Goal: Information Seeking & Learning: Learn about a topic

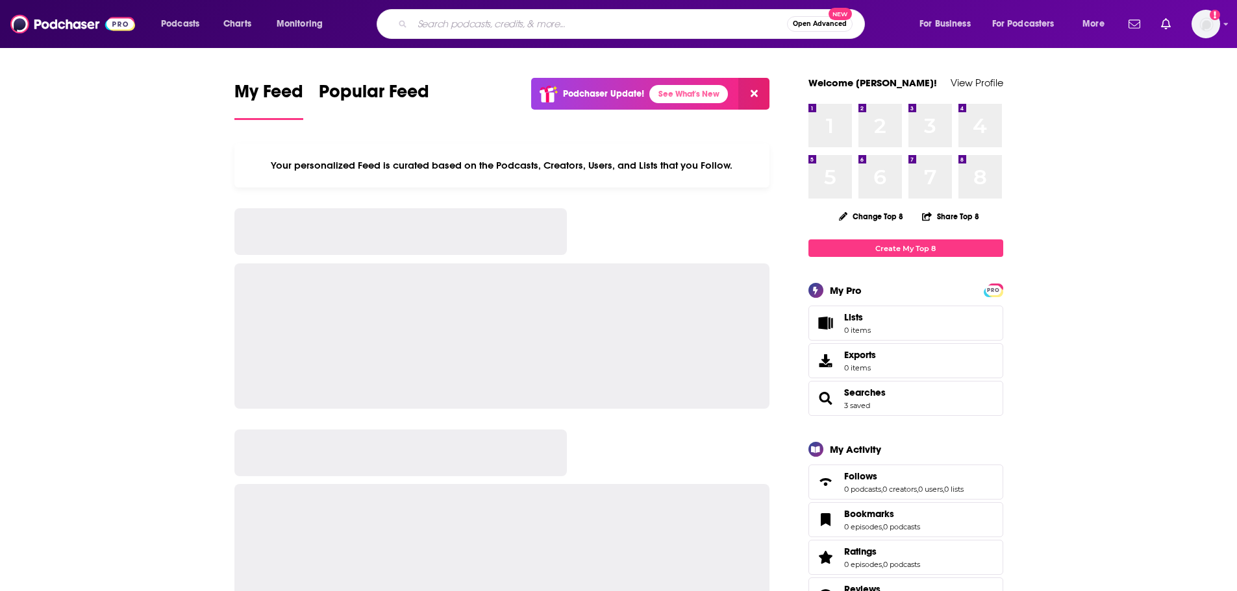
click at [508, 22] on input "Search podcasts, credits, & more..." at bounding box center [599, 24] width 375 height 21
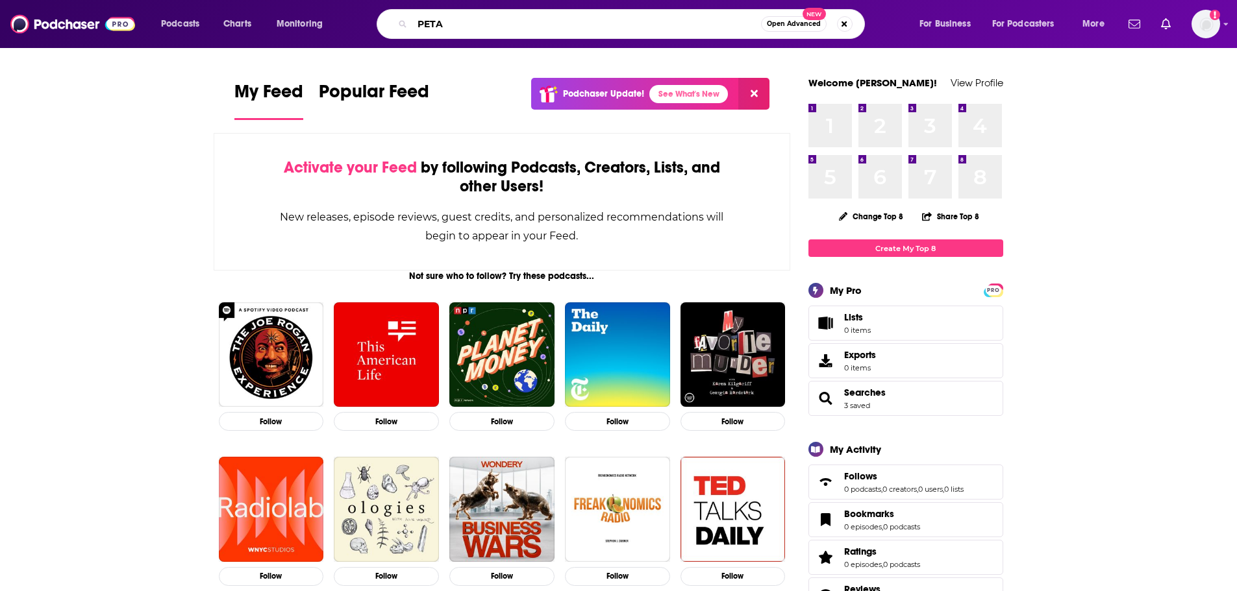
type input "PETA"
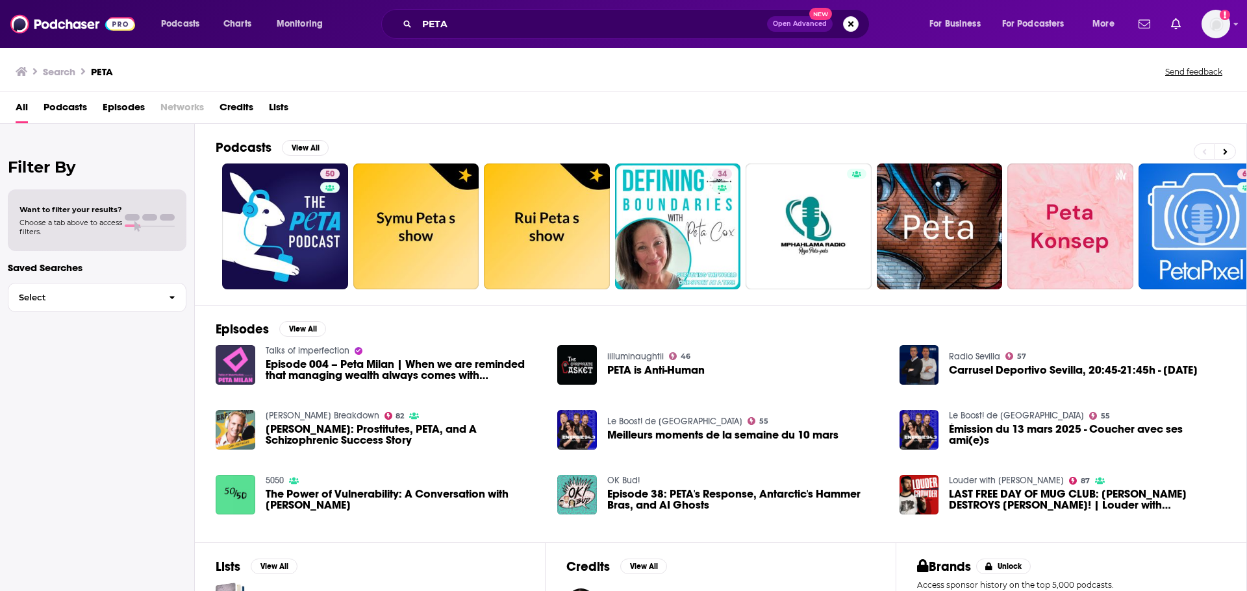
click at [69, 108] on span "Podcasts" at bounding box center [66, 110] width 44 height 27
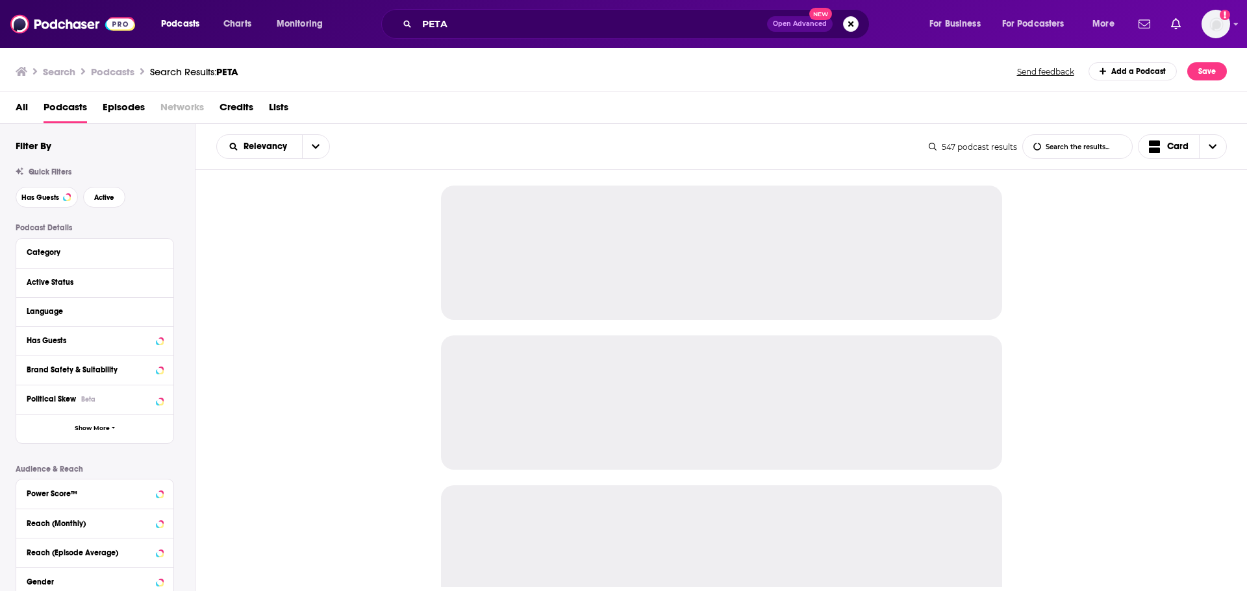
click at [122, 103] on span "Episodes" at bounding box center [124, 110] width 42 height 27
click at [162, 282] on icon at bounding box center [159, 281] width 6 height 3
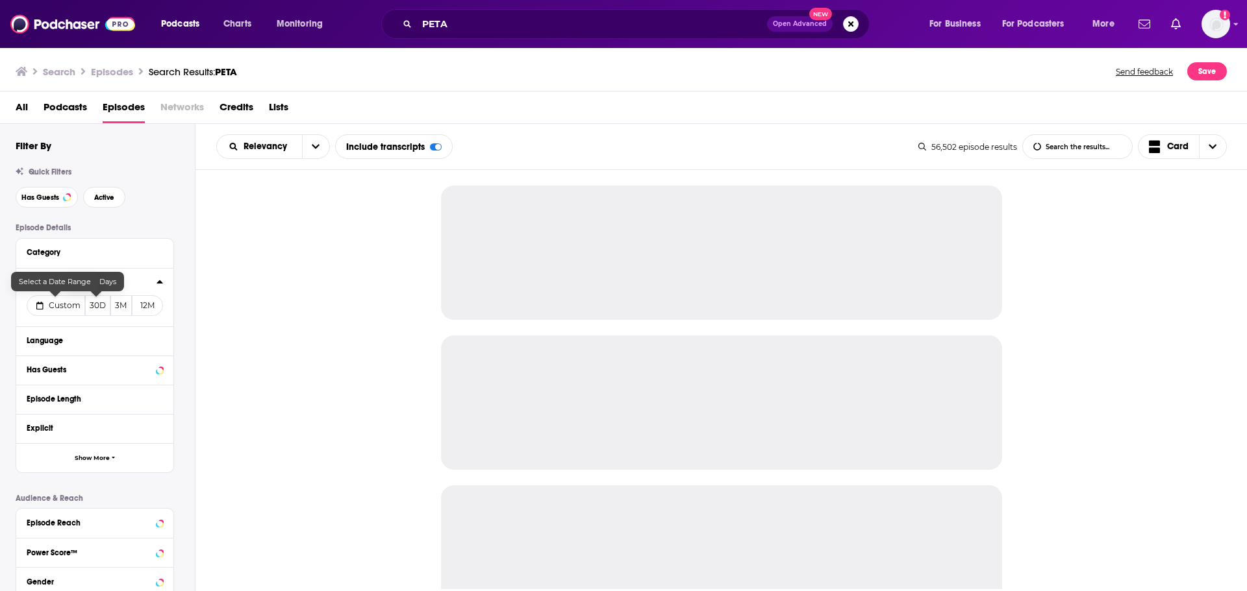
click at [34, 308] on button "Custom" at bounding box center [56, 305] width 58 height 21
select select "7"
select select "2025"
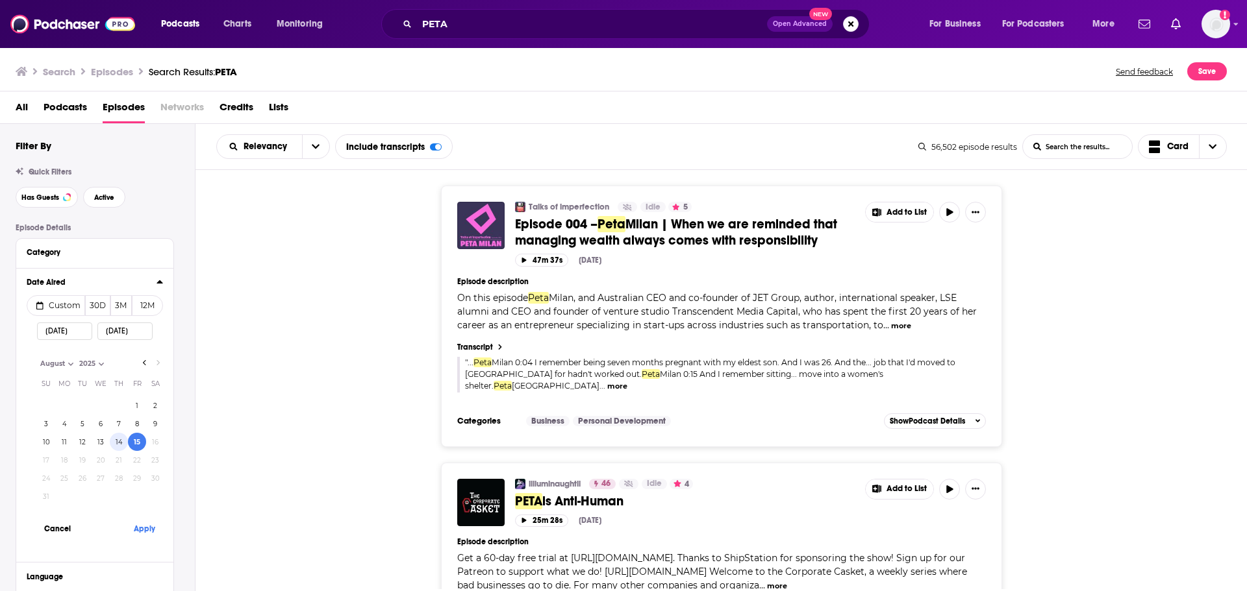
click at [116, 443] on button "14" at bounding box center [119, 442] width 18 height 18
type input "08/14/2025"
click at [143, 532] on button "Apply" at bounding box center [144, 529] width 39 height 24
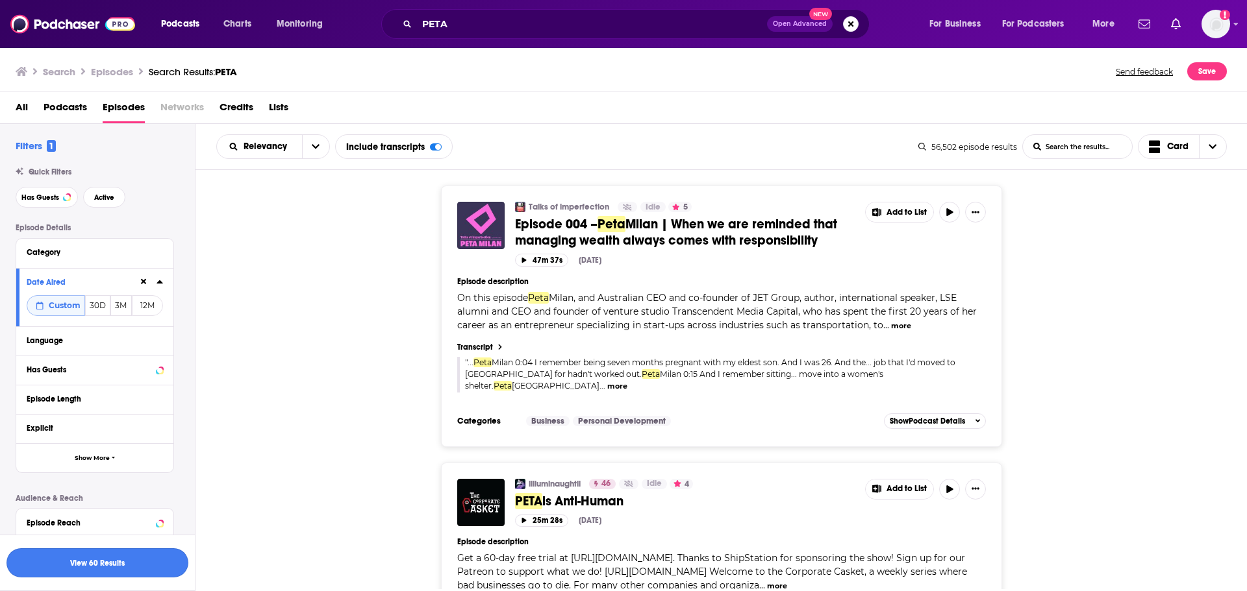
click at [126, 569] on button "View 60 Results" at bounding box center [97, 563] width 182 height 29
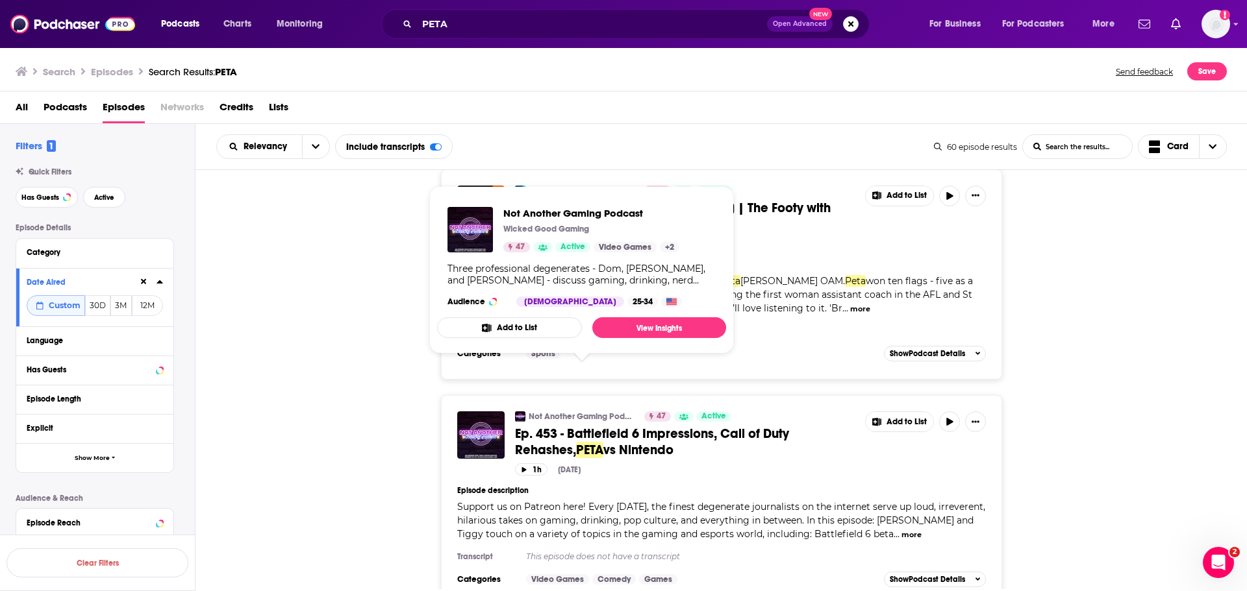
click at [581, 412] on link "Not Another Gaming Podcast" at bounding box center [581, 417] width 107 height 10
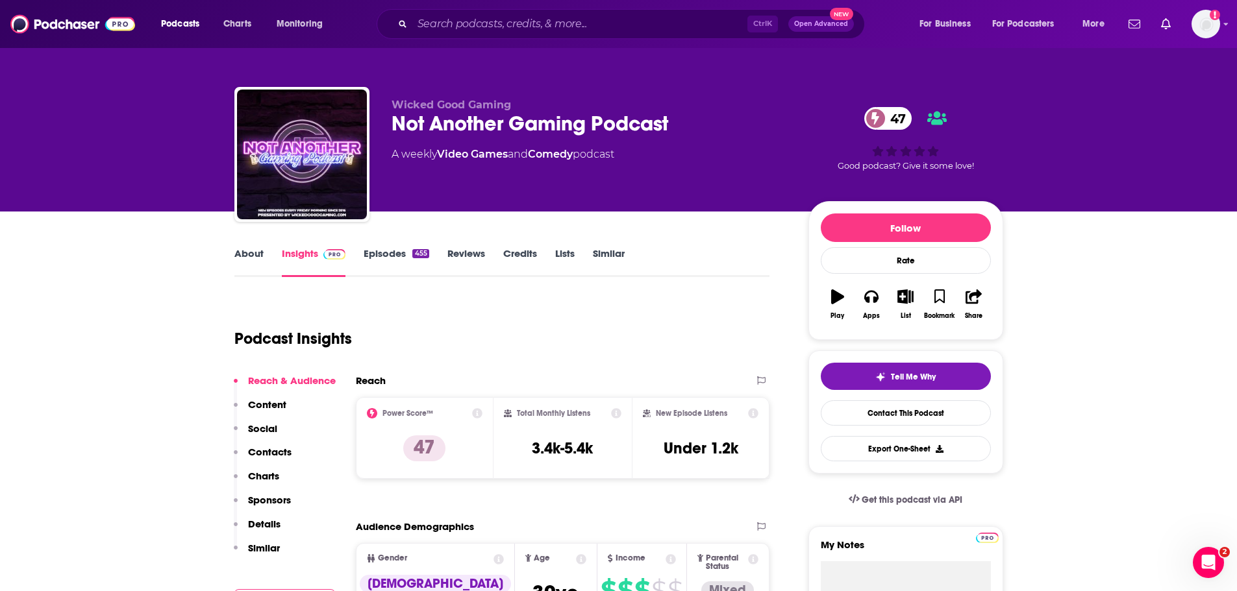
click at [247, 258] on link "About" at bounding box center [248, 262] width 29 height 30
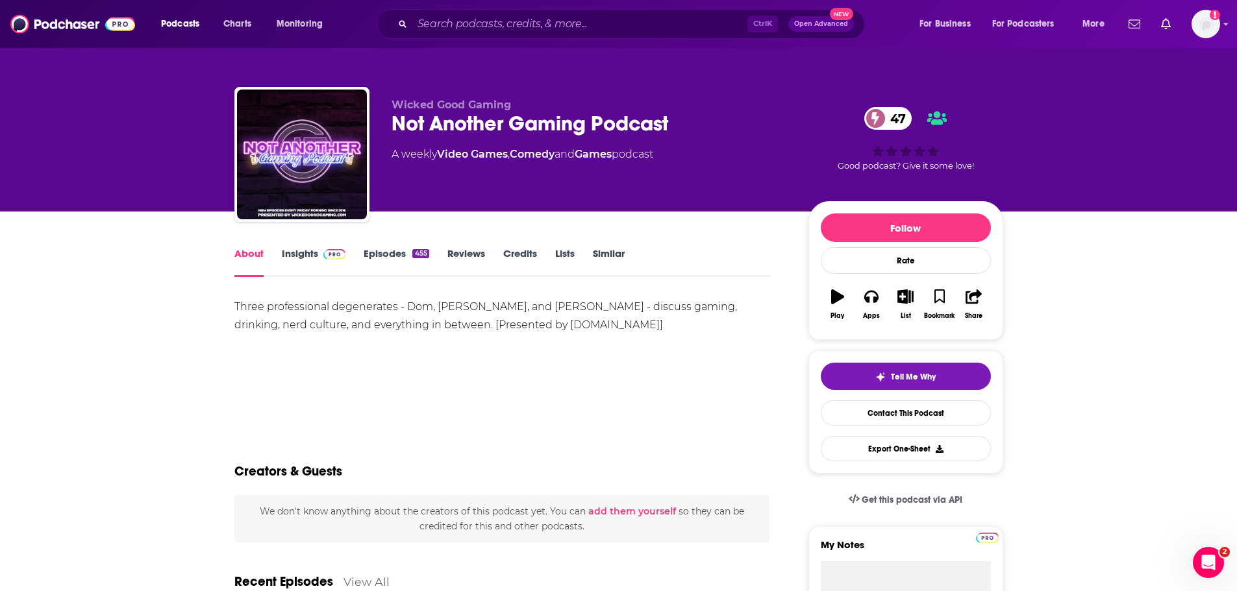
click at [373, 256] on link "Episodes 455" at bounding box center [396, 262] width 65 height 30
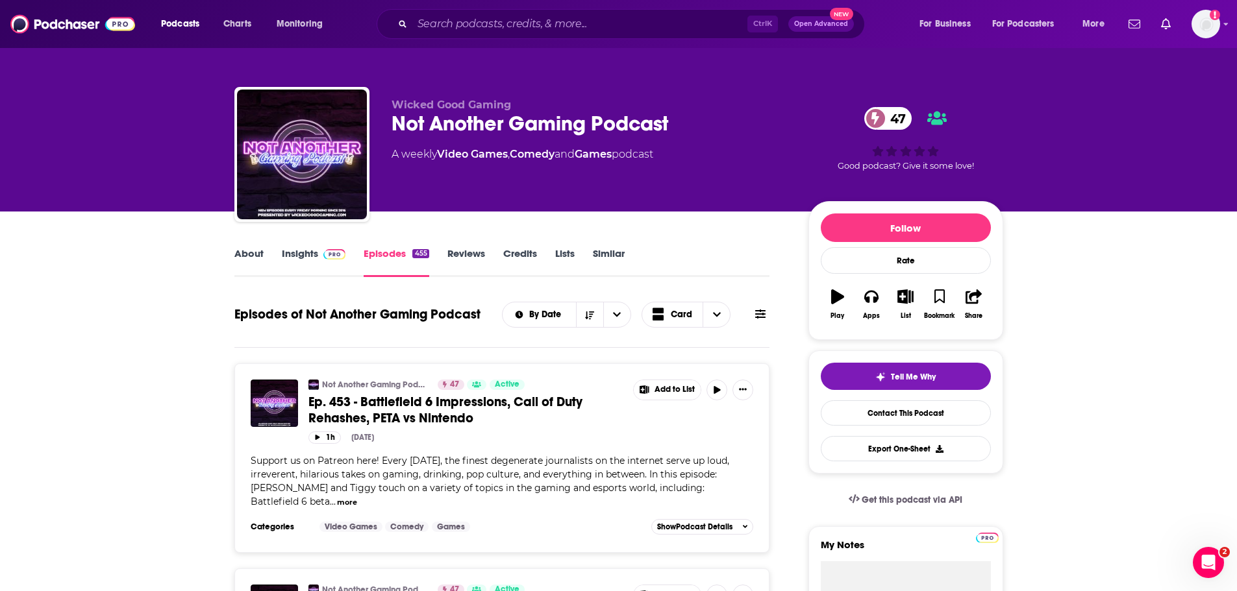
click at [414, 412] on span "Ep. 453 - Battlefield 6 Impressions, Call of Duty Rehashes, PETA vs Nintendo" at bounding box center [445, 410] width 274 height 32
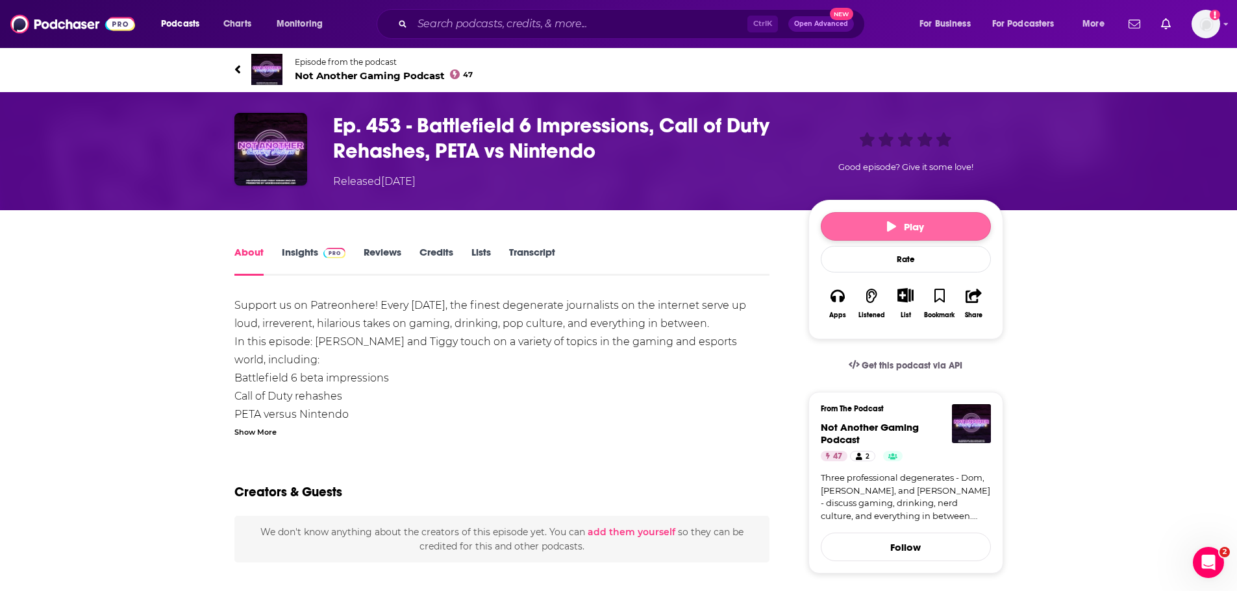
click at [878, 229] on button "Play" at bounding box center [906, 226] width 170 height 29
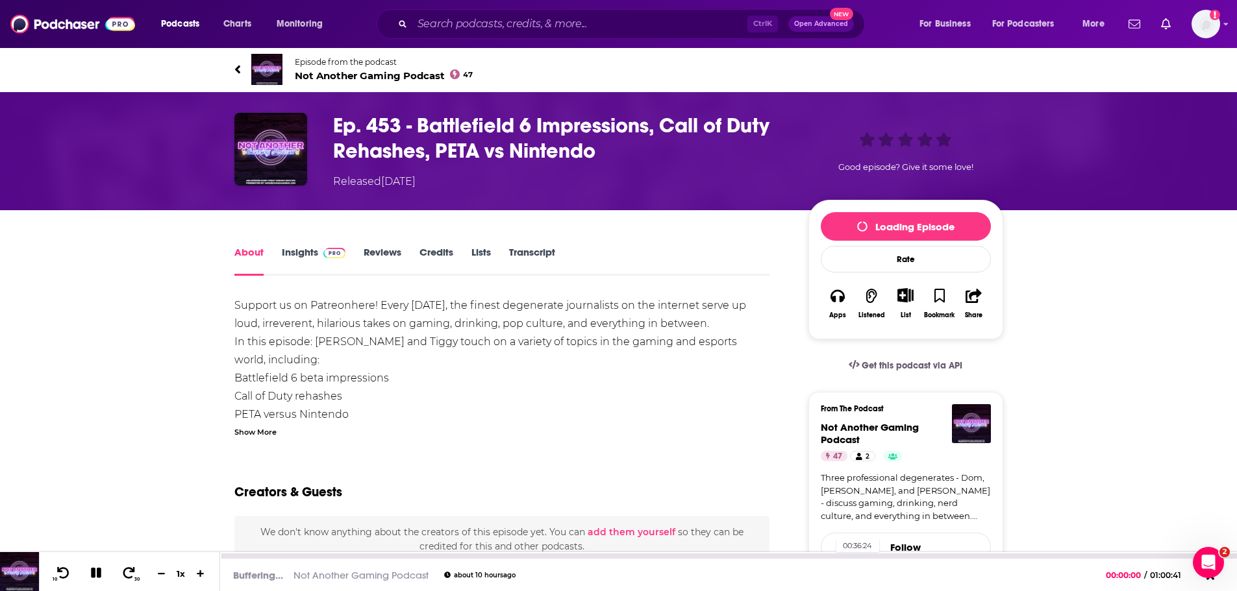
click at [830, 557] on div "00:36:24" at bounding box center [728, 556] width 1017 height 5
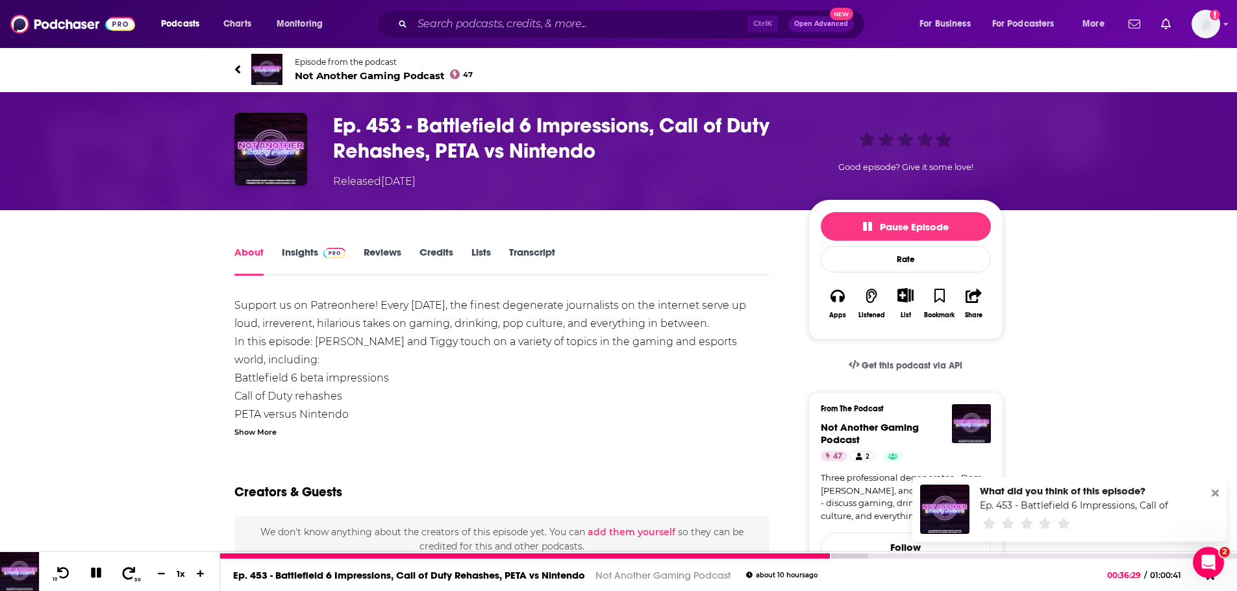
click at [136, 573] on icon at bounding box center [129, 573] width 16 height 13
click at [135, 573] on icon at bounding box center [129, 573] width 16 height 13
click at [124, 578] on icon at bounding box center [129, 573] width 16 height 13
click at [129, 576] on icon at bounding box center [129, 573] width 16 height 13
click at [893, 554] on div "00:40:12" at bounding box center [728, 556] width 1017 height 5
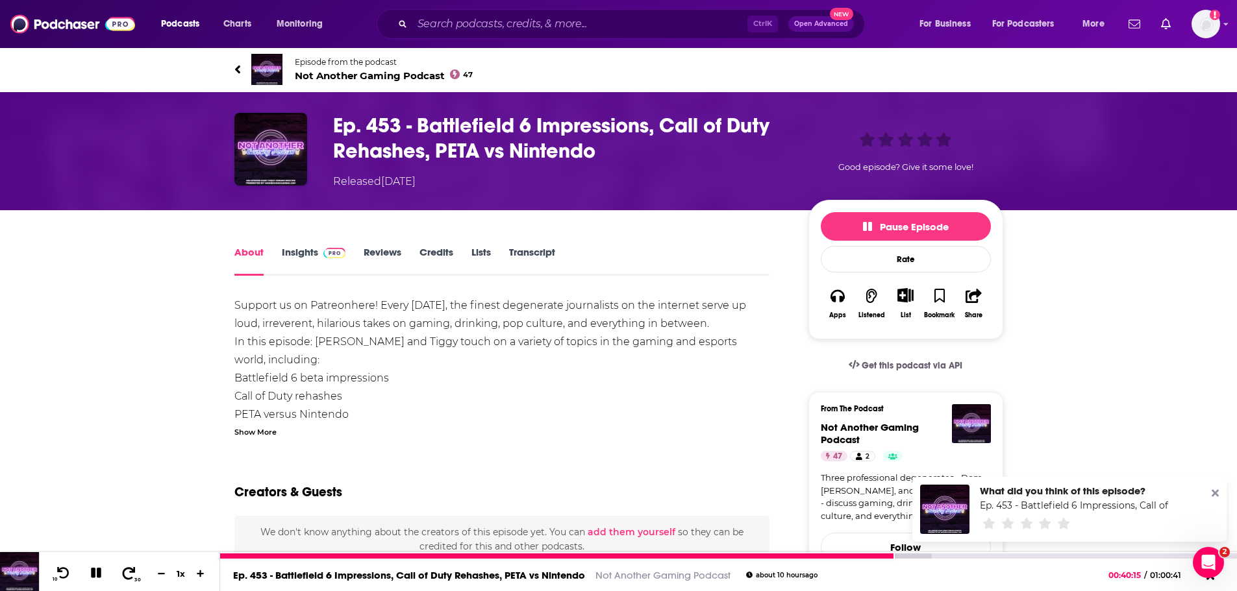
click at [127, 571] on icon at bounding box center [129, 573] width 16 height 13
click at [940, 555] on div at bounding box center [598, 556] width 756 height 5
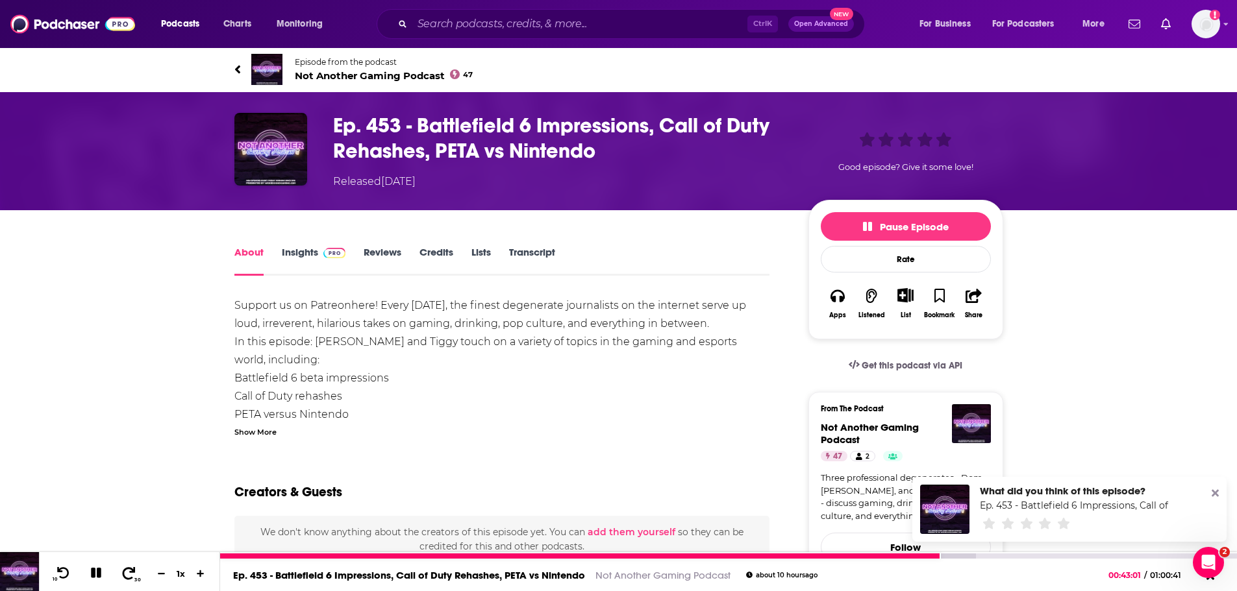
click at [134, 569] on icon at bounding box center [129, 573] width 13 height 12
click at [998, 556] on div at bounding box center [610, 556] width 780 height 5
click at [129, 569] on icon at bounding box center [129, 573] width 13 height 12
click at [129, 570] on icon at bounding box center [129, 573] width 16 height 13
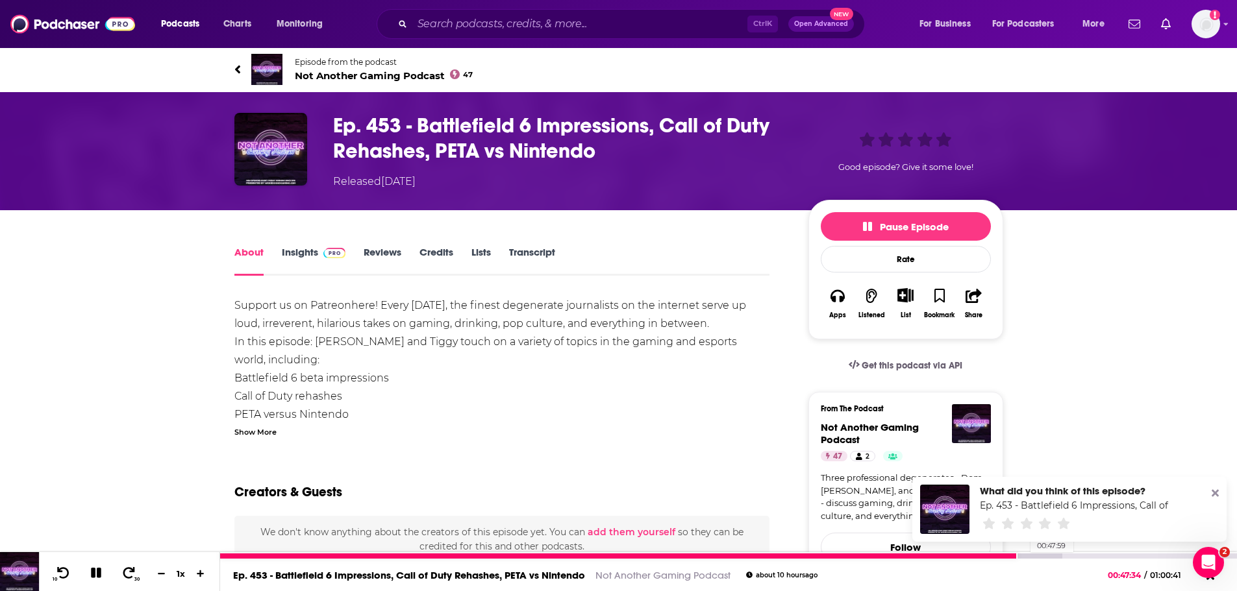
click at [1024, 555] on div at bounding box center [641, 556] width 842 height 5
click at [101, 575] on icon at bounding box center [96, 573] width 12 height 12
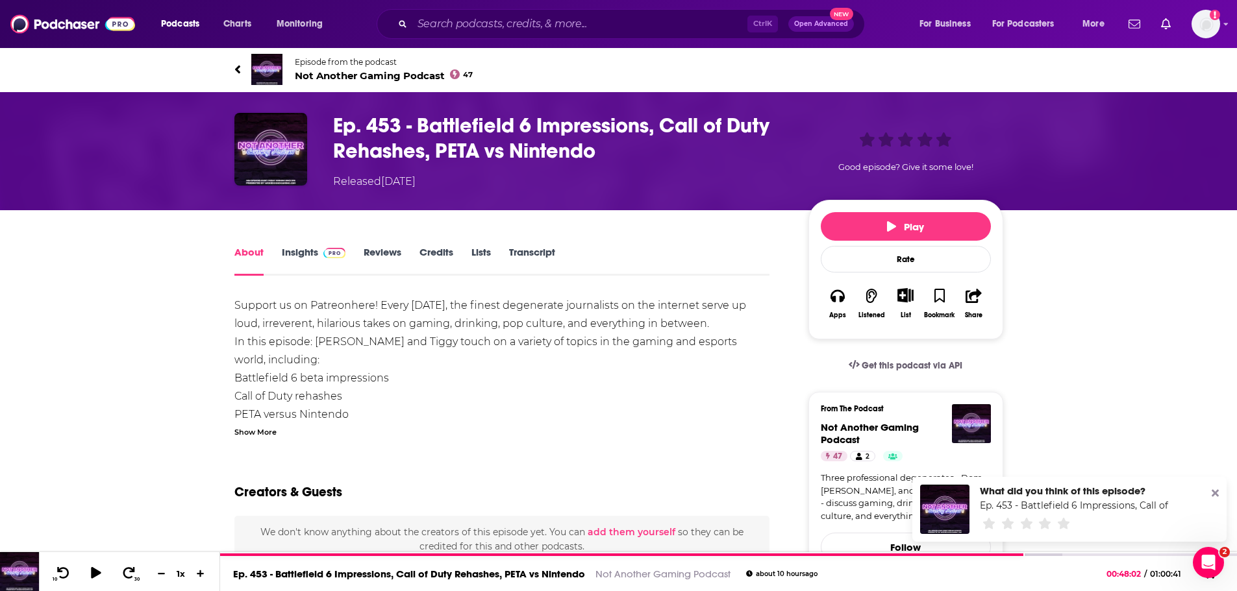
click at [324, 80] on span "Not Another Gaming Podcast 47" at bounding box center [384, 75] width 179 height 12
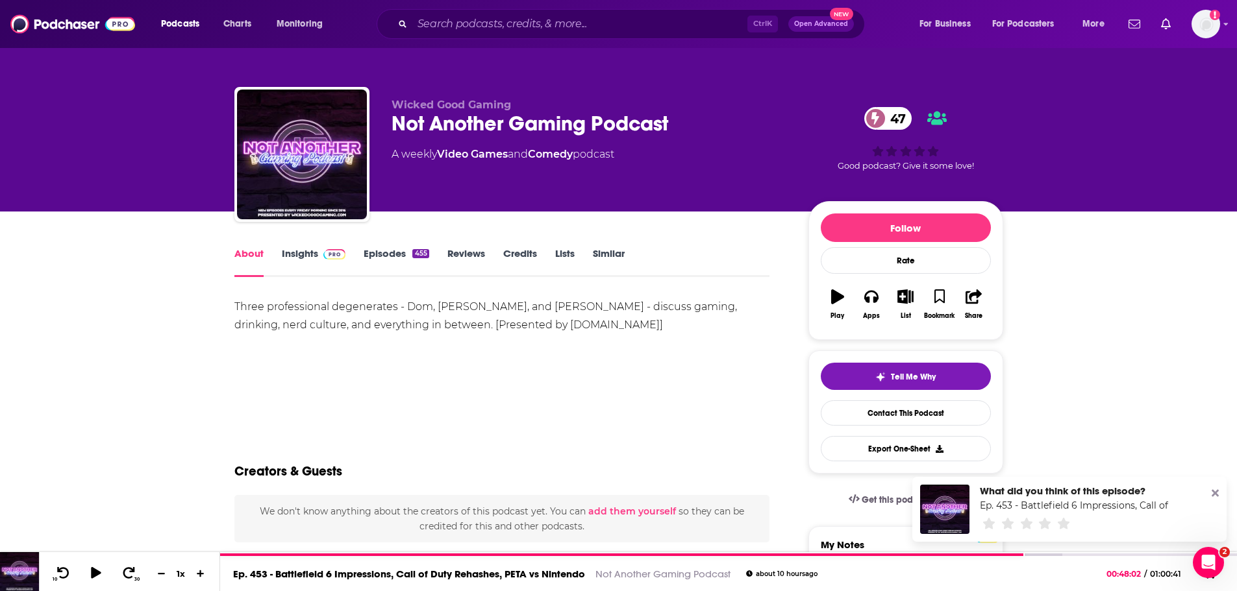
click at [295, 249] on link "Insights" at bounding box center [314, 262] width 64 height 30
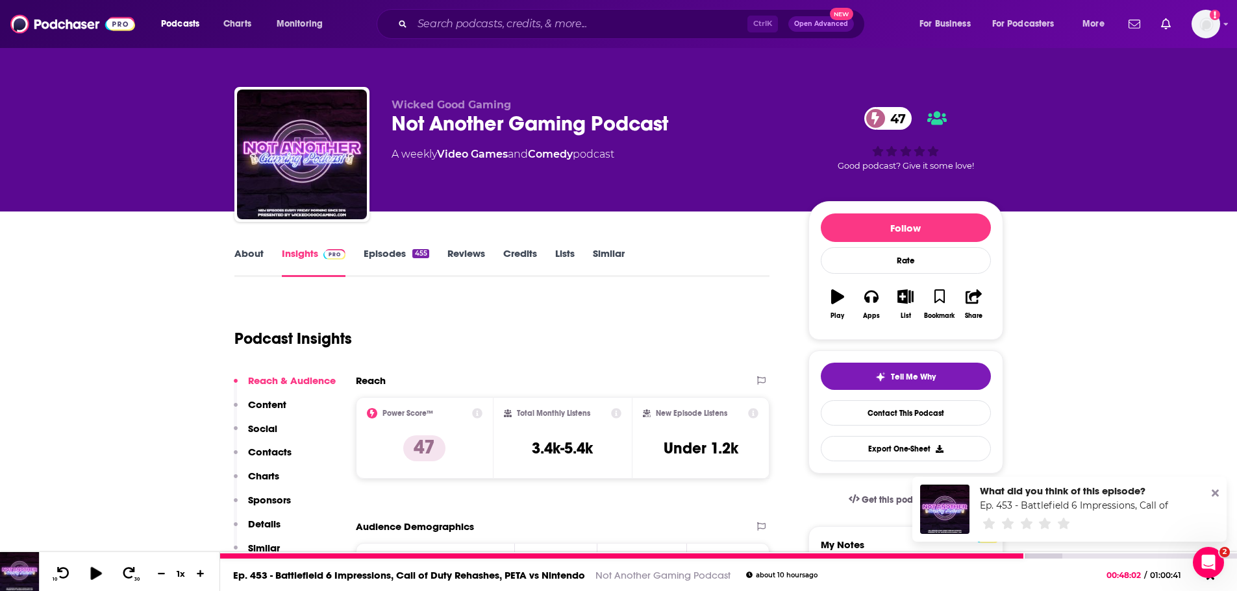
click at [98, 573] on icon at bounding box center [95, 573] width 11 height 13
click at [98, 573] on icon at bounding box center [96, 573] width 10 height 10
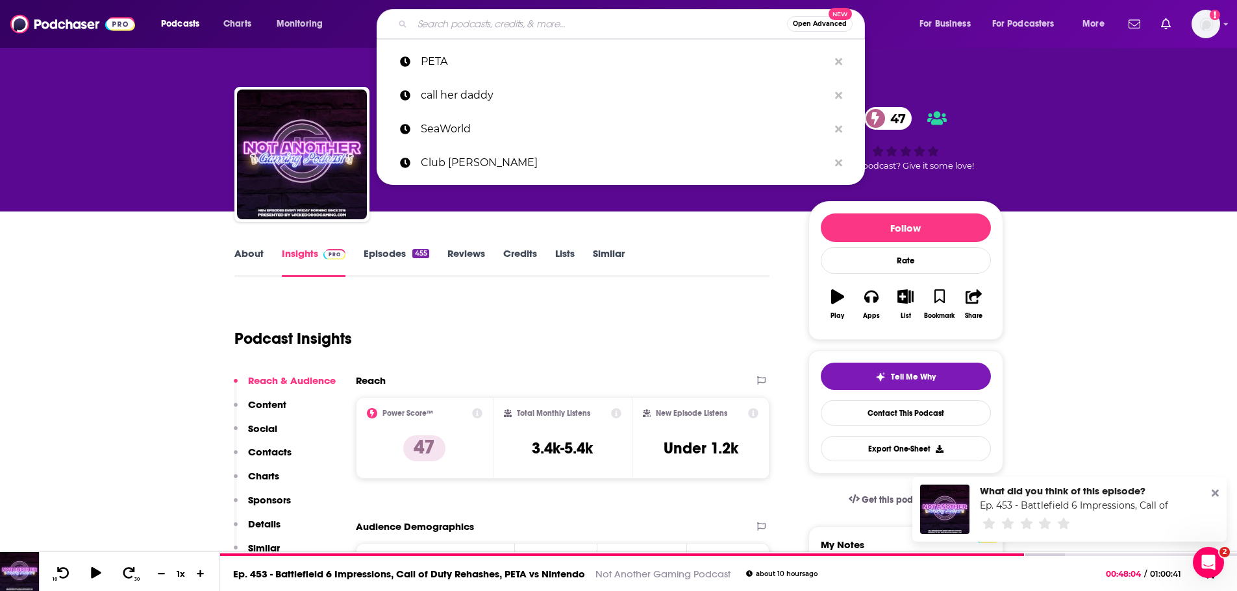
click at [480, 26] on input "Search podcasts, credits, & more..." at bounding box center [599, 24] width 375 height 21
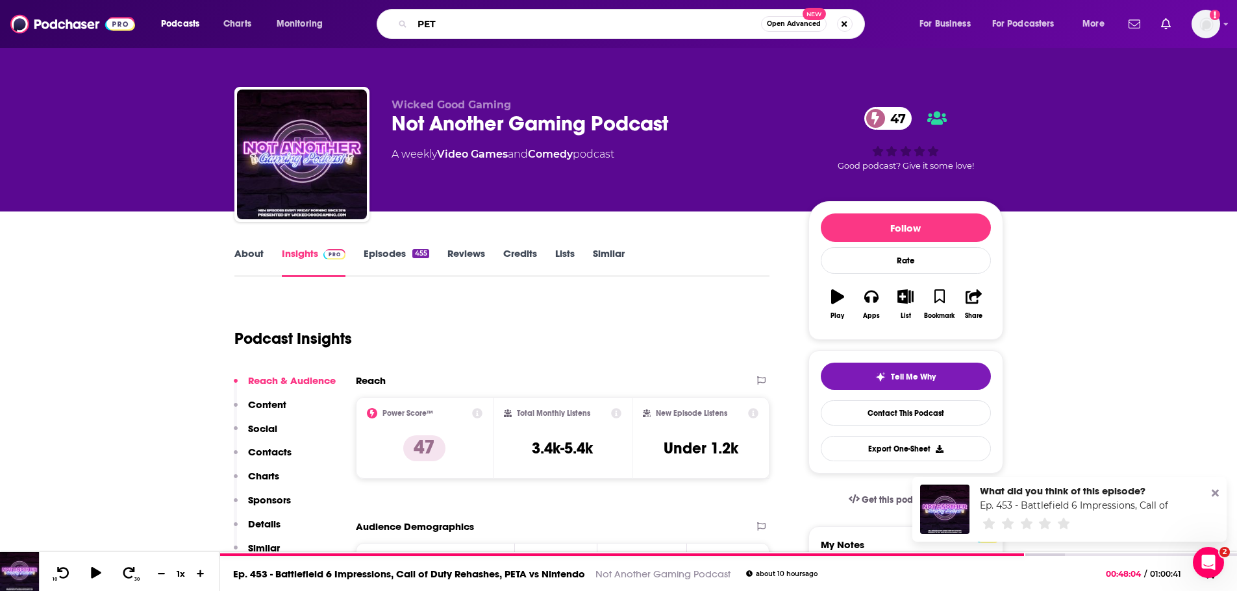
type input "PETA"
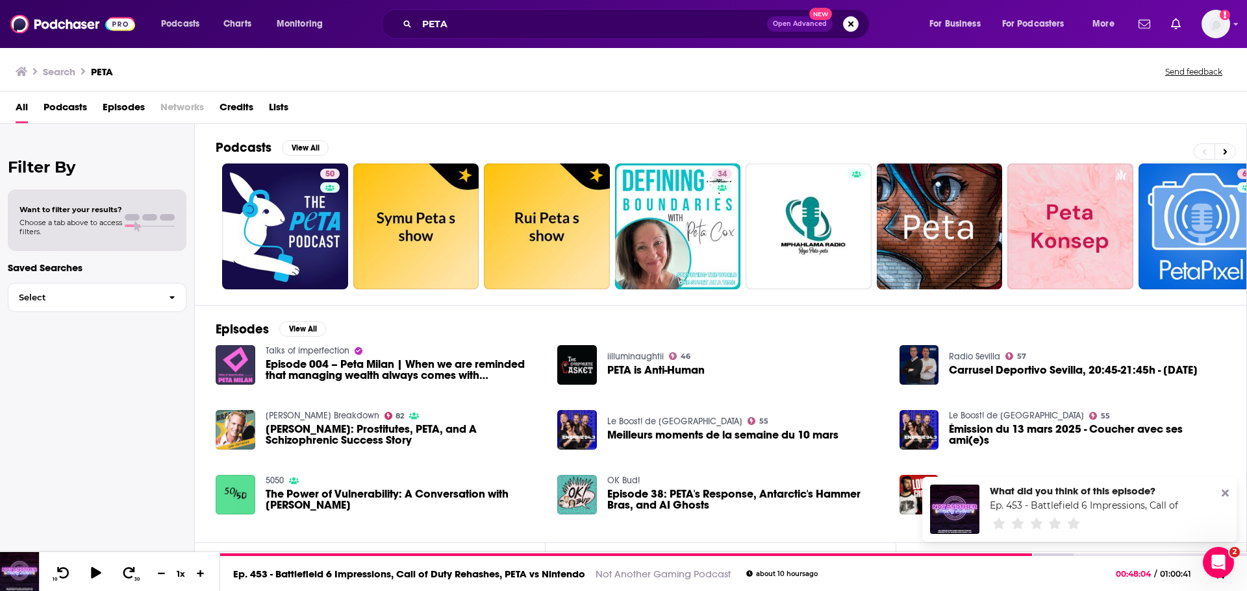
click at [133, 108] on span "Episodes" at bounding box center [124, 110] width 42 height 27
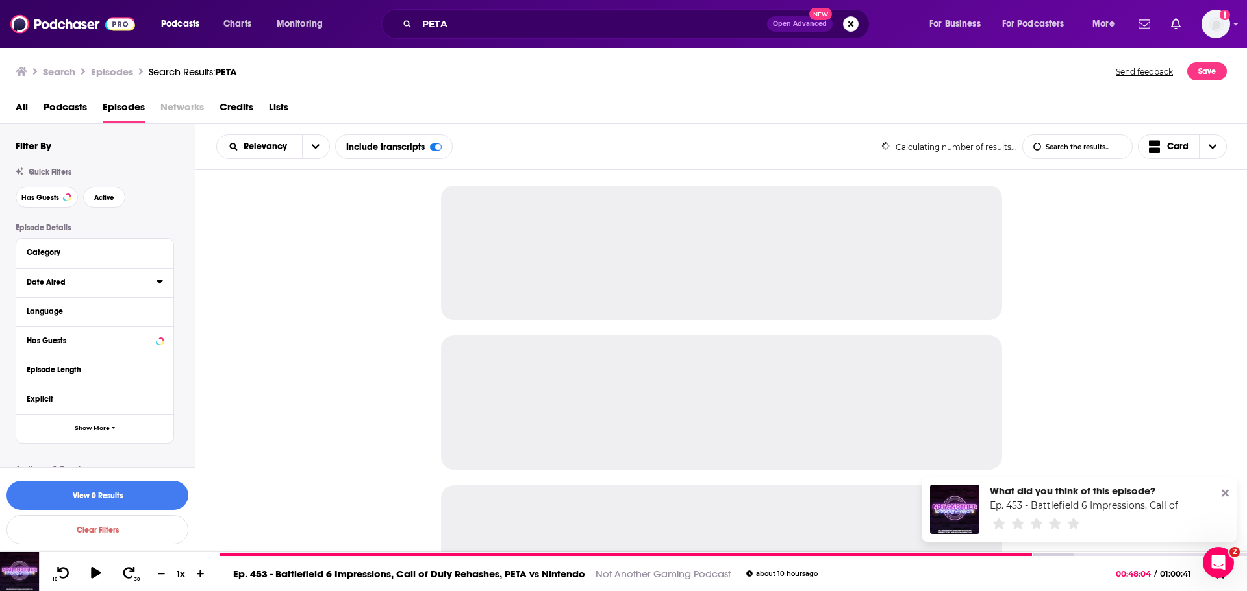
click at [162, 284] on icon at bounding box center [159, 282] width 6 height 10
click at [62, 306] on span "Custom" at bounding box center [65, 306] width 32 height 10
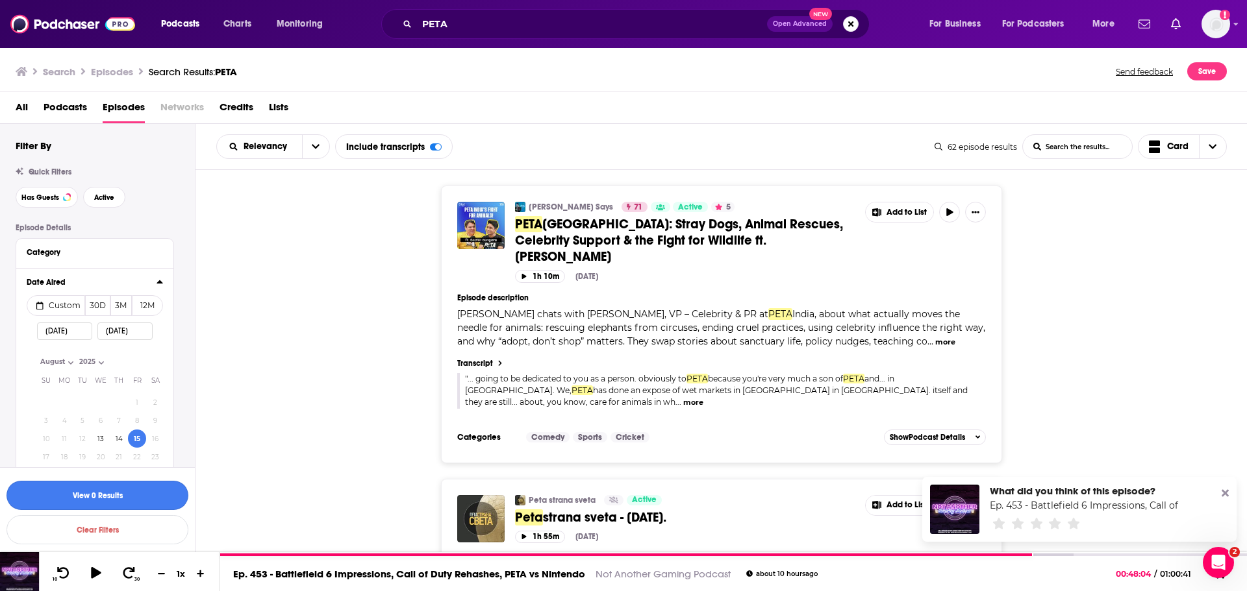
click at [138, 495] on button "View 0 Results" at bounding box center [97, 495] width 182 height 29
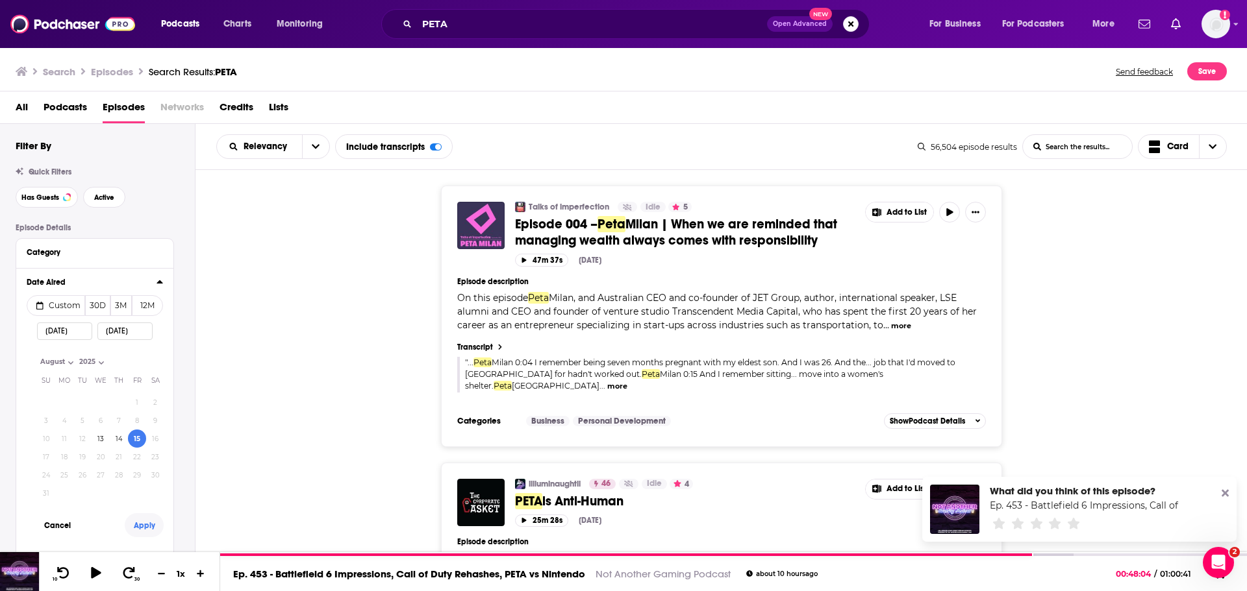
click at [145, 530] on button "Apply" at bounding box center [144, 526] width 39 height 24
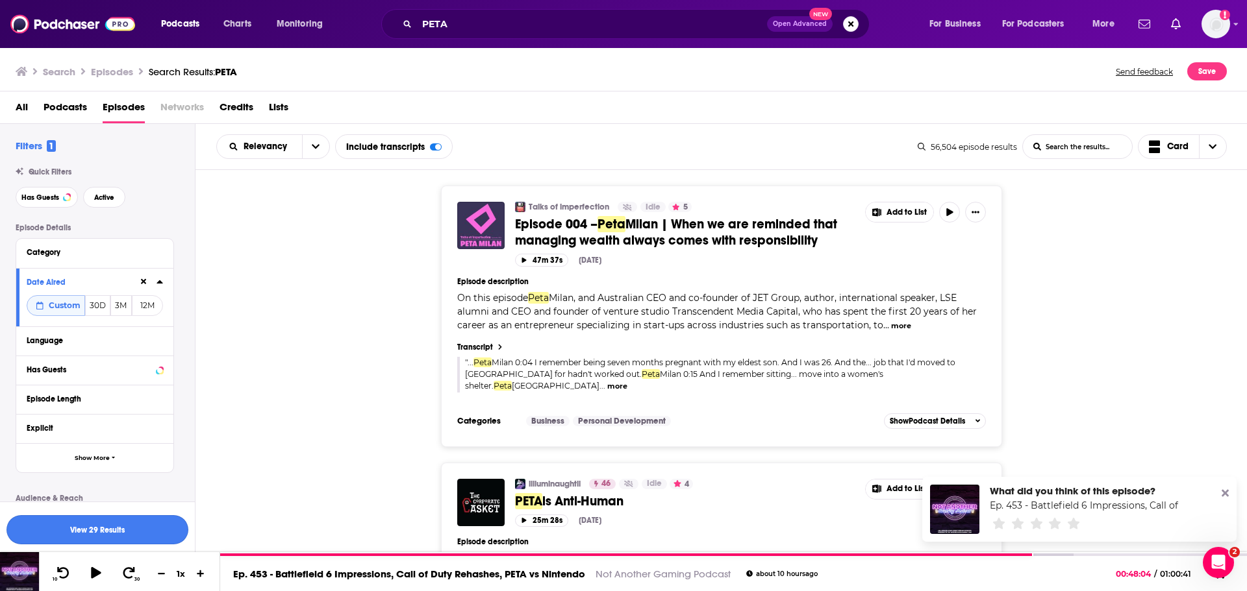
click at [139, 528] on button "View 29 Results" at bounding box center [97, 530] width 182 height 29
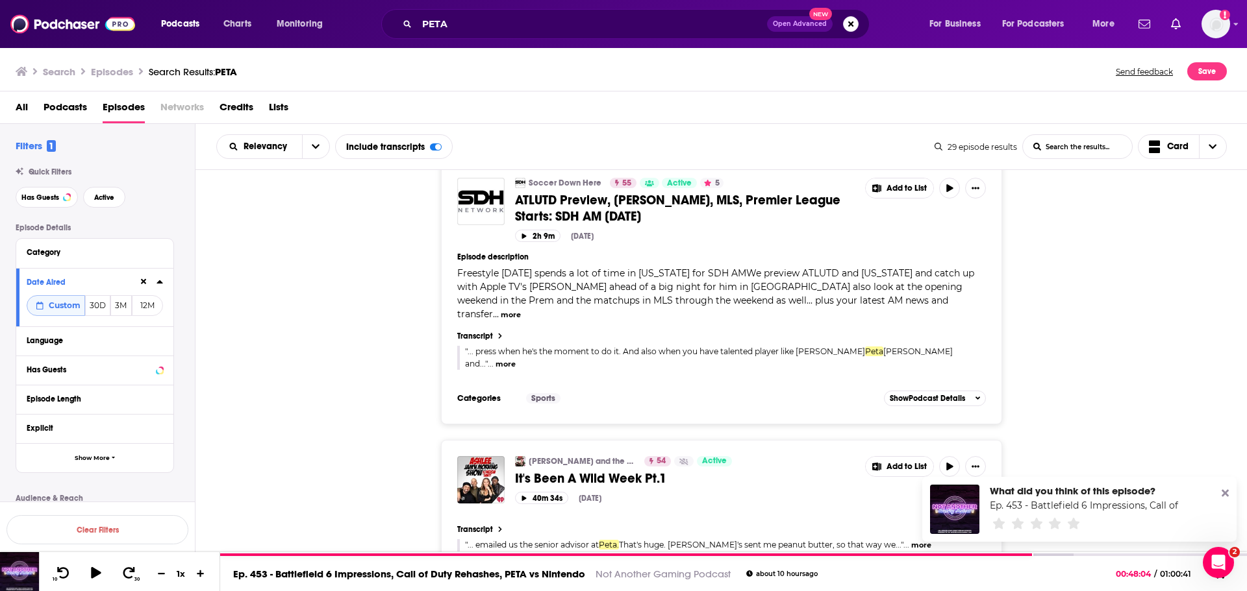
scroll to position [5262, 0]
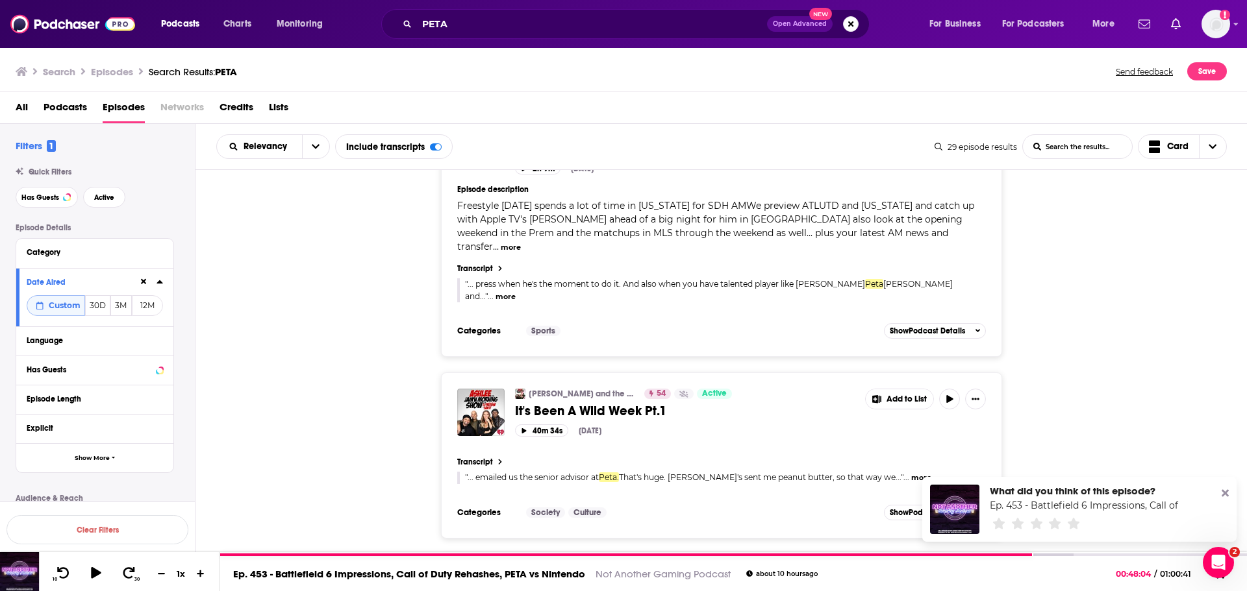
click at [1221, 582] on icon at bounding box center [1220, 576] width 16 height 13
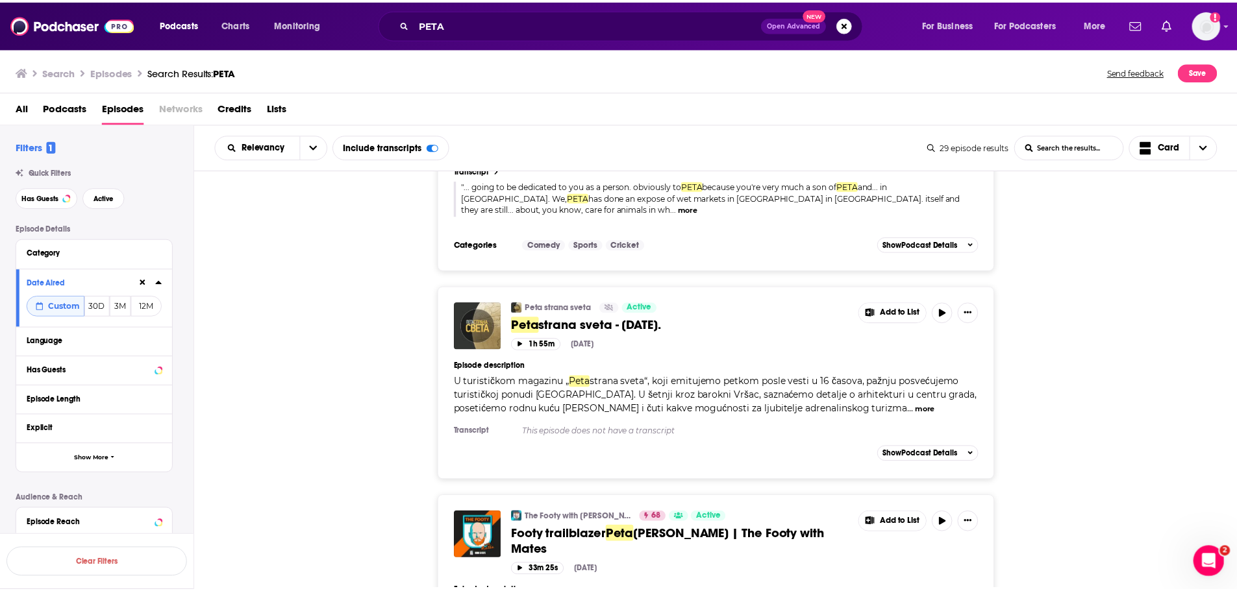
scroll to position [0, 0]
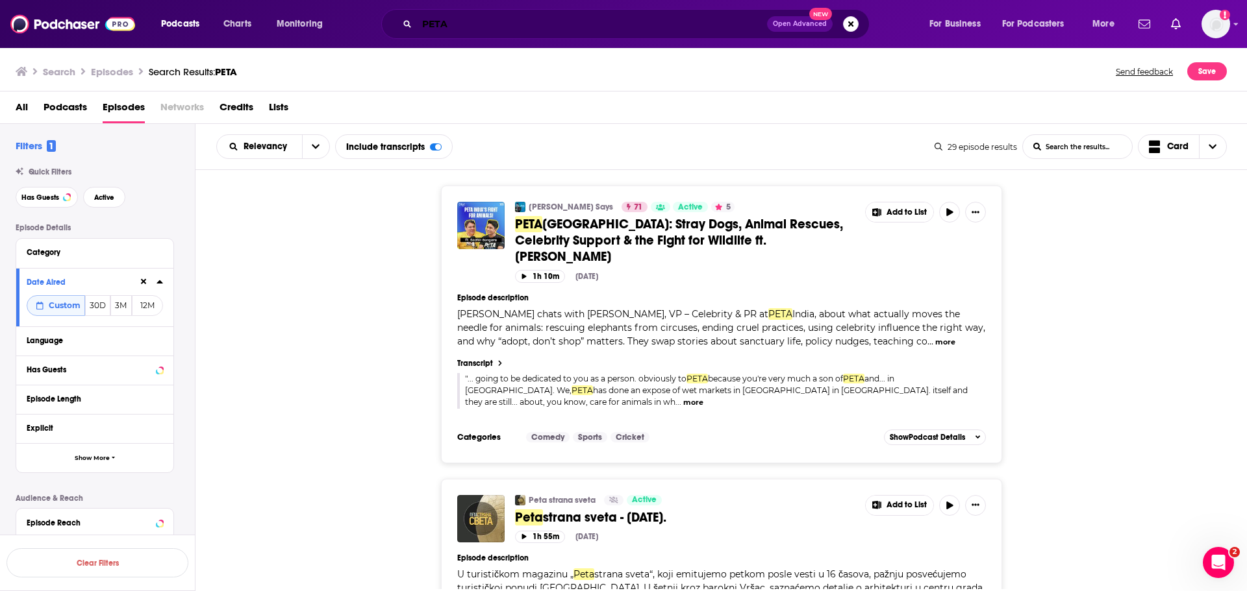
click at [464, 26] on input "PETA" at bounding box center [592, 24] width 350 height 21
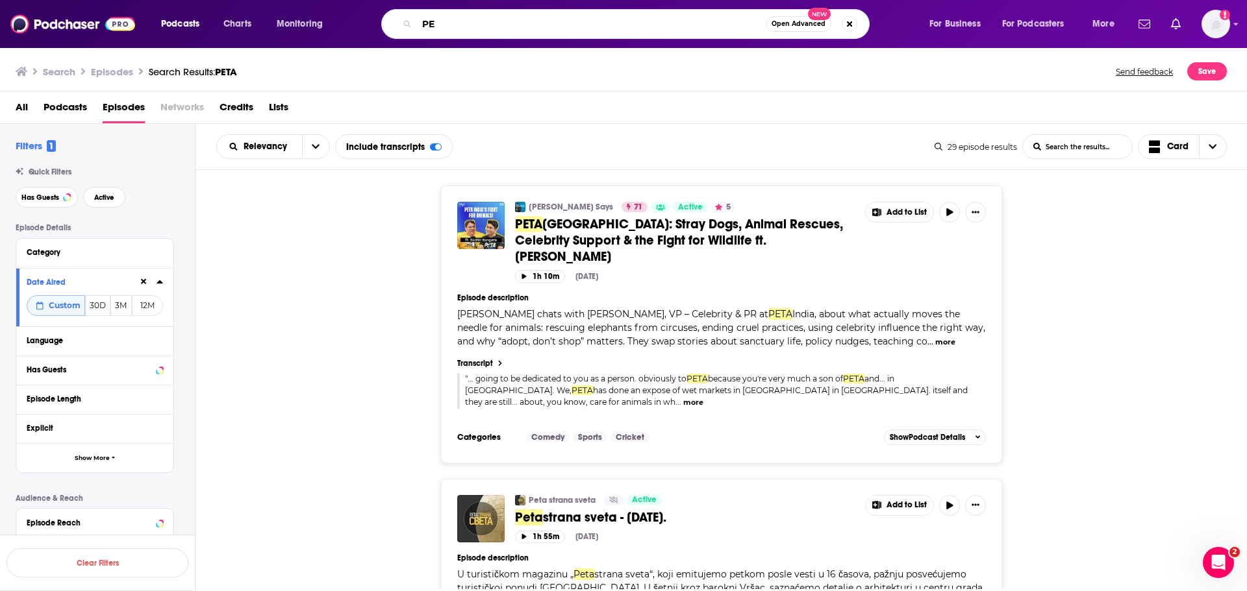
type input "P"
type input "Gloss angeles"
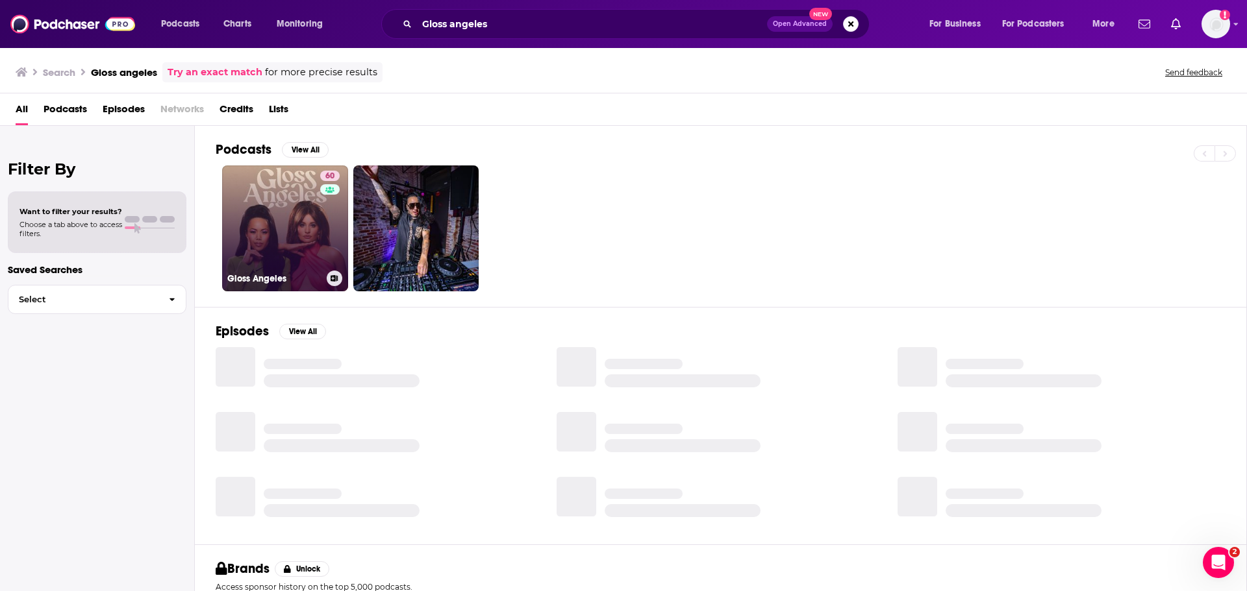
click at [295, 234] on link "60 Gloss Angeles" at bounding box center [285, 229] width 126 height 126
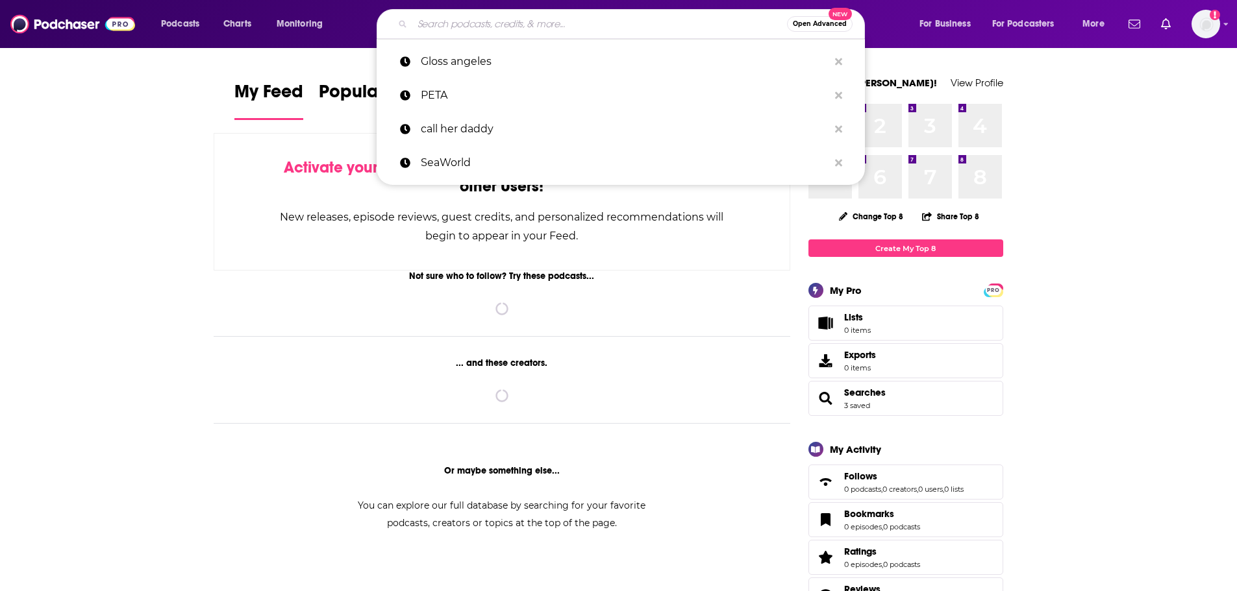
click at [503, 23] on input "Search podcasts, credits, & more..." at bounding box center [599, 24] width 375 height 21
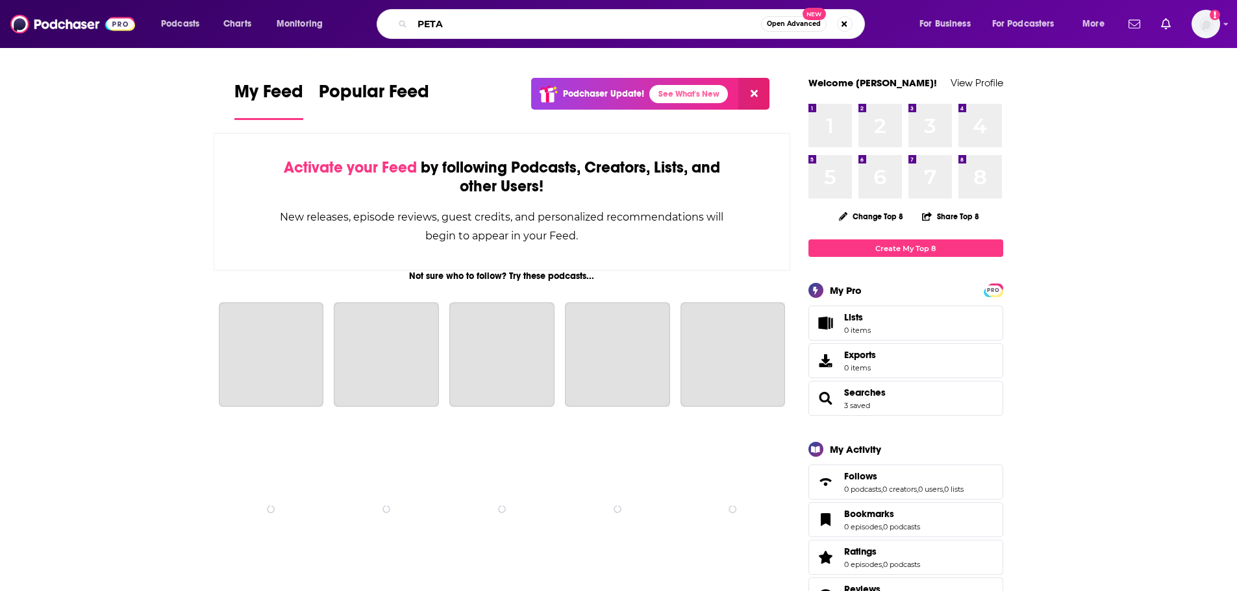
type input "PETA"
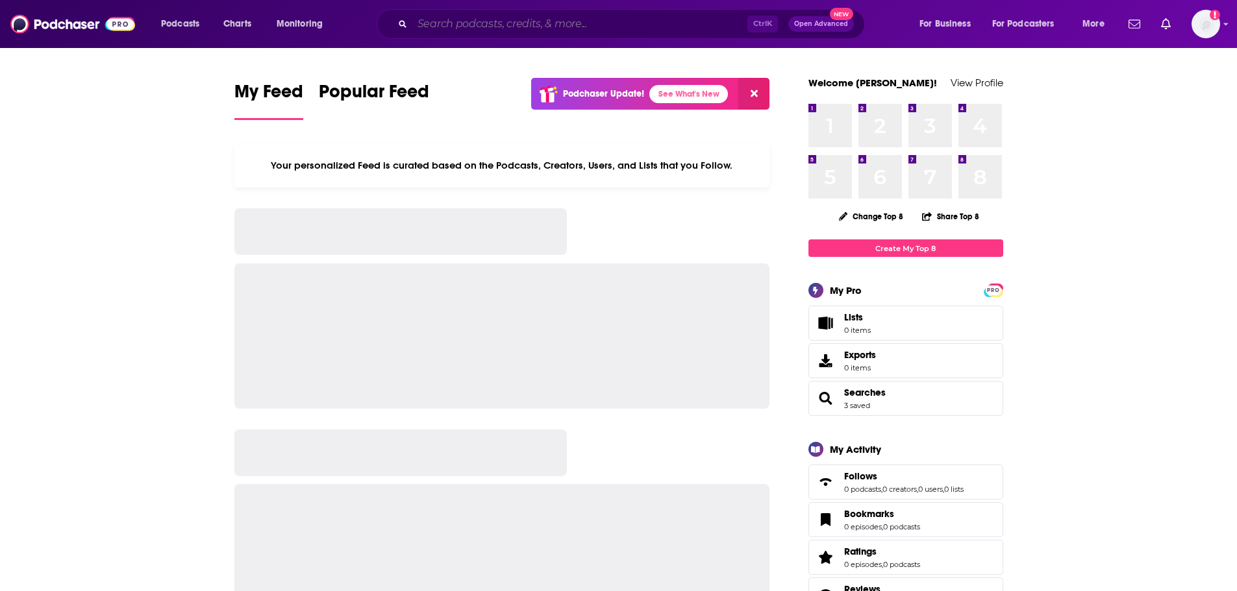
click at [443, 25] on input "Search podcasts, credits, & more..." at bounding box center [579, 24] width 335 height 21
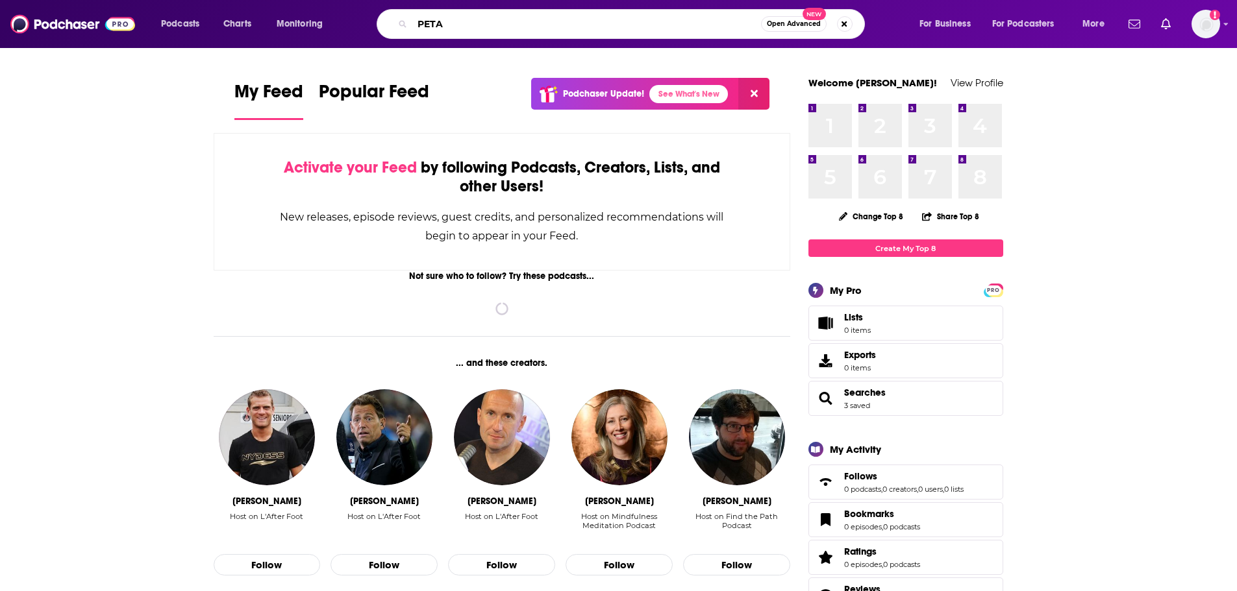
type input "PETA"
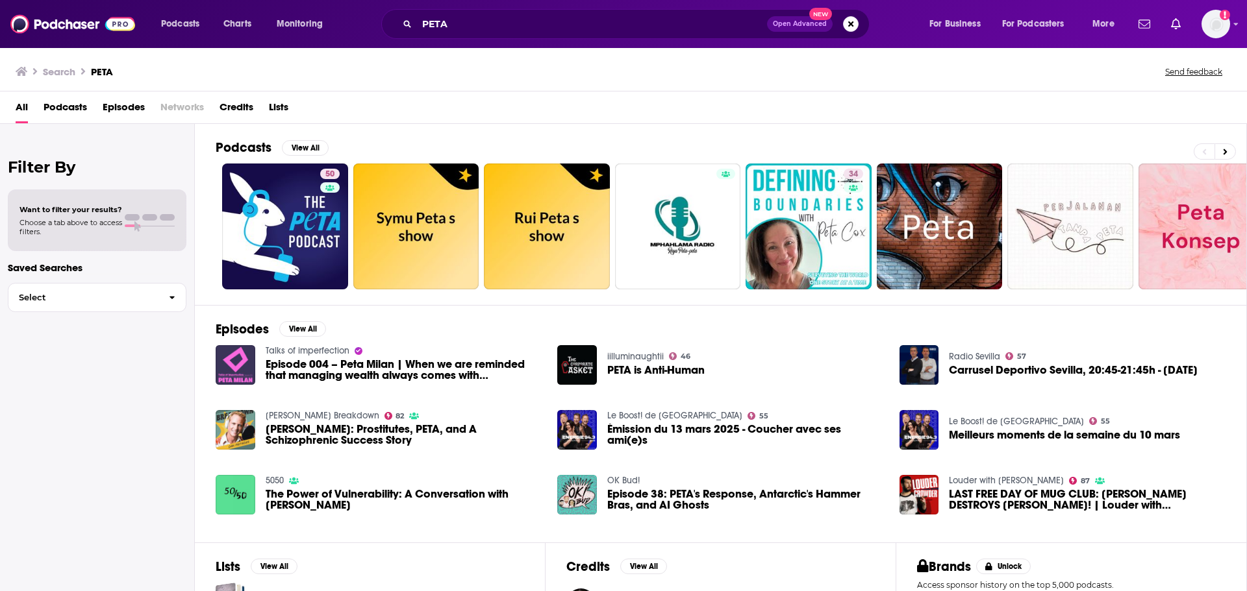
click at [120, 102] on span "Episodes" at bounding box center [124, 110] width 42 height 27
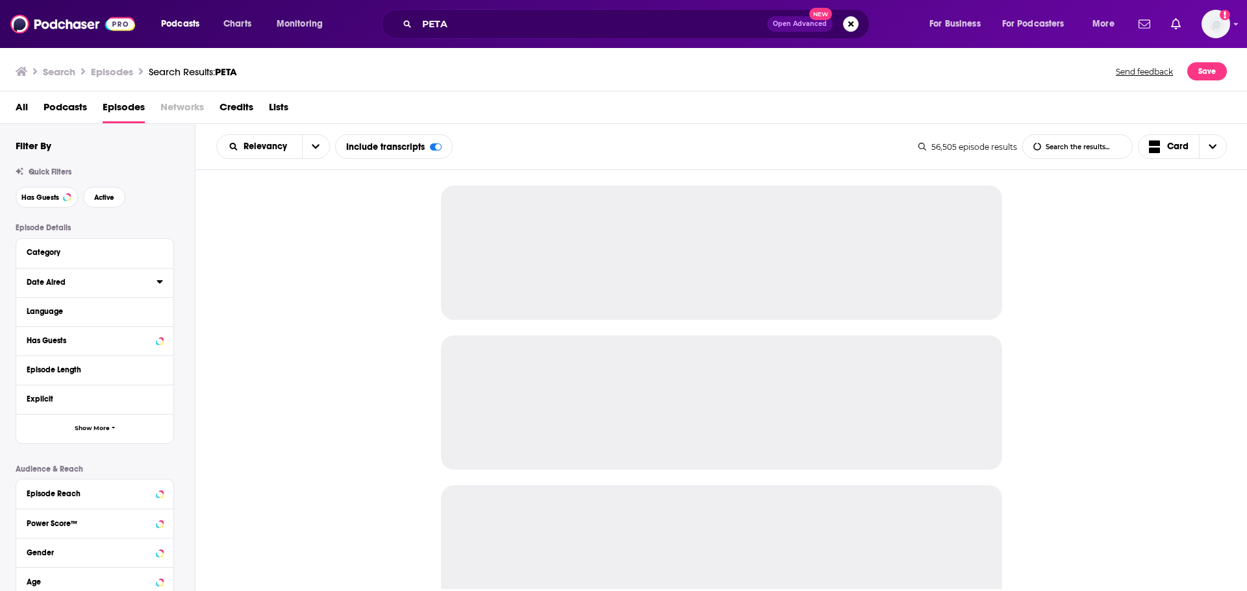
click at [162, 281] on icon at bounding box center [159, 281] width 6 height 3
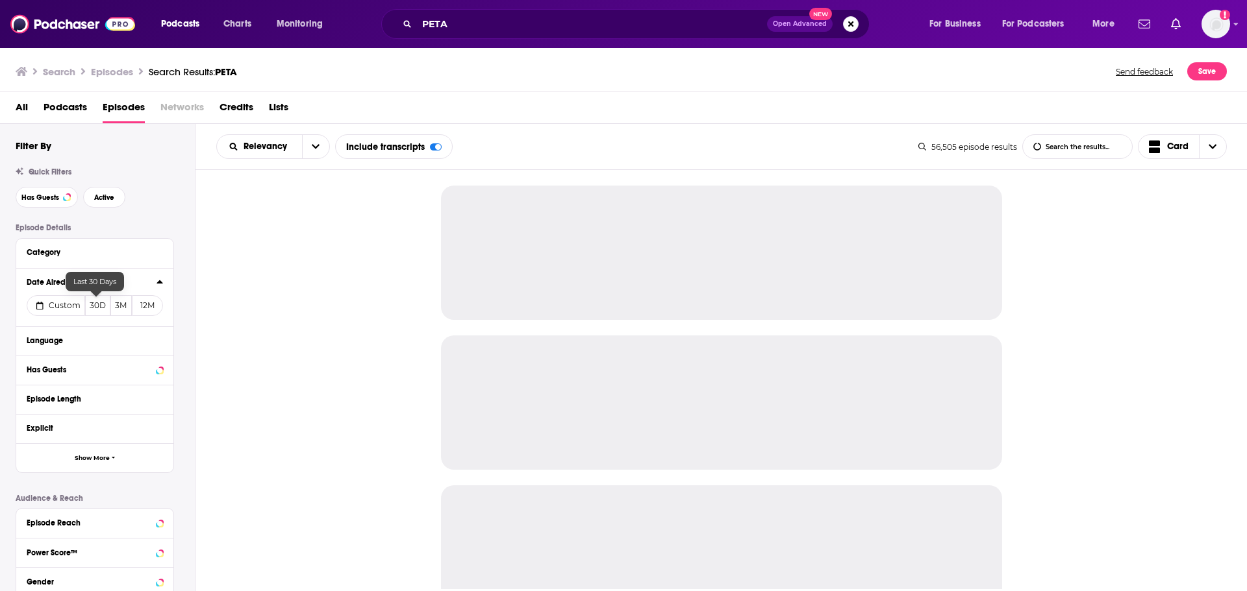
click at [75, 308] on span "Custom" at bounding box center [65, 306] width 32 height 10
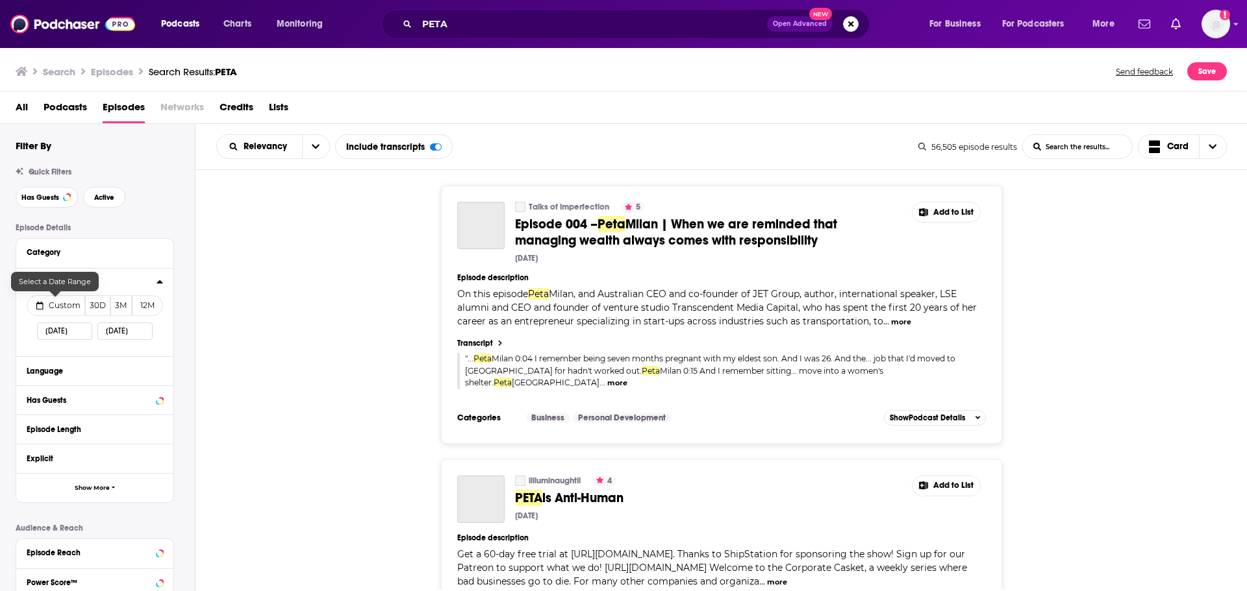
select select "7"
select select "2025"
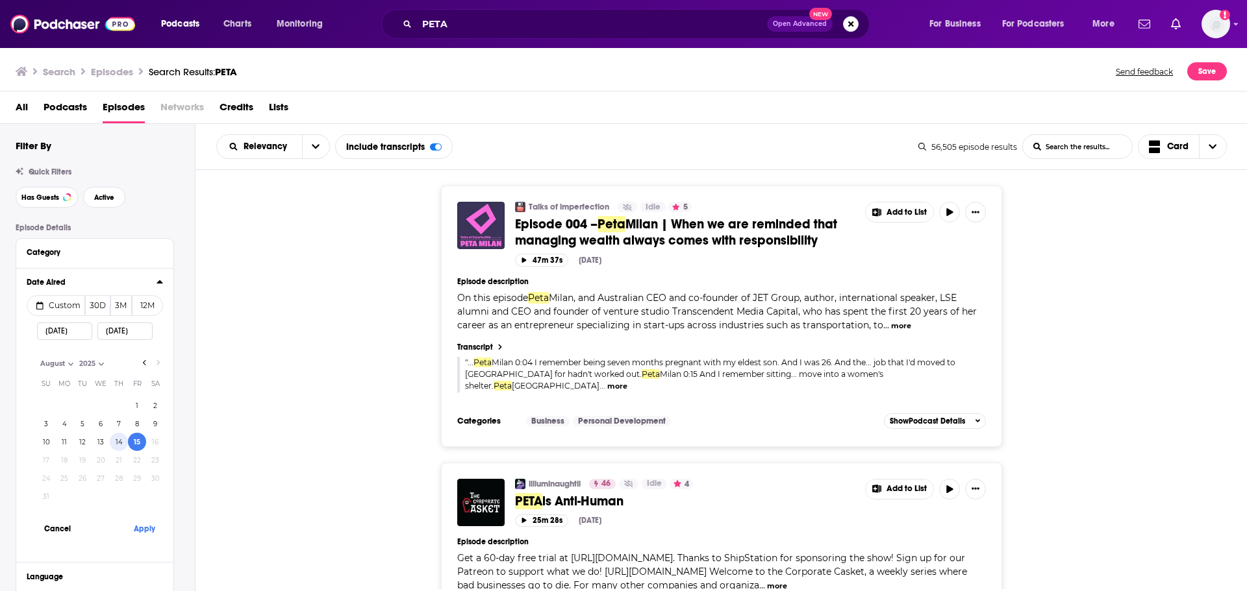
click at [119, 443] on button "14" at bounding box center [119, 442] width 18 height 18
type input "08/14/2025"
click at [142, 534] on button "Apply" at bounding box center [144, 529] width 39 height 24
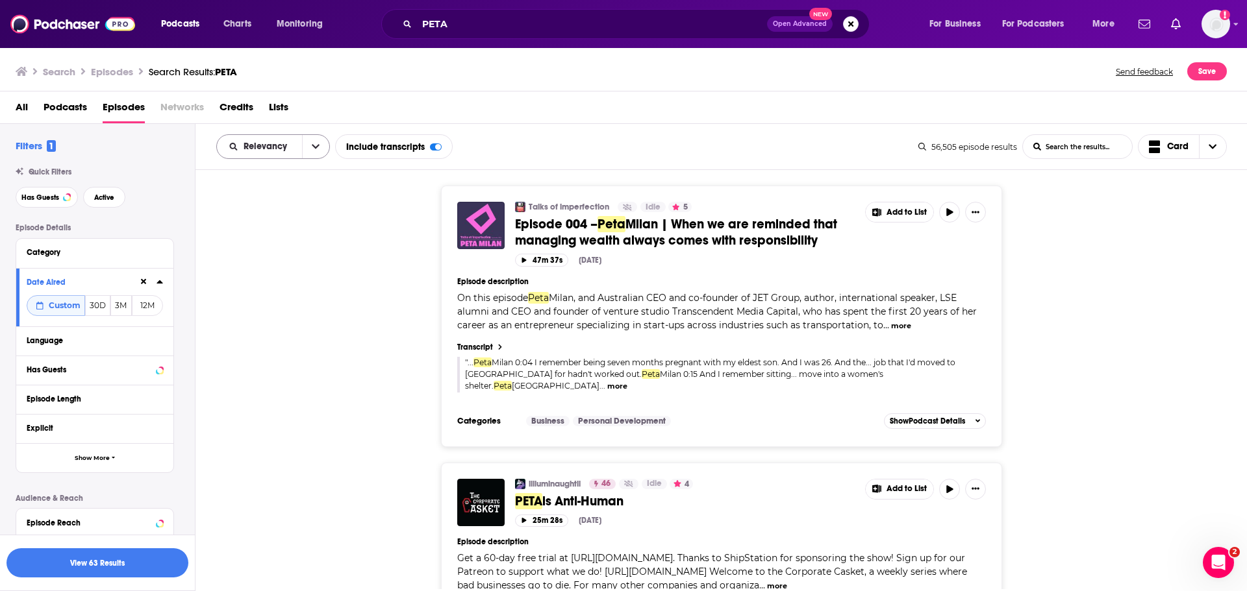
click at [313, 149] on icon "open menu" at bounding box center [316, 146] width 8 height 9
click at [268, 266] on div "Power Score" at bounding box center [273, 258] width 114 height 22
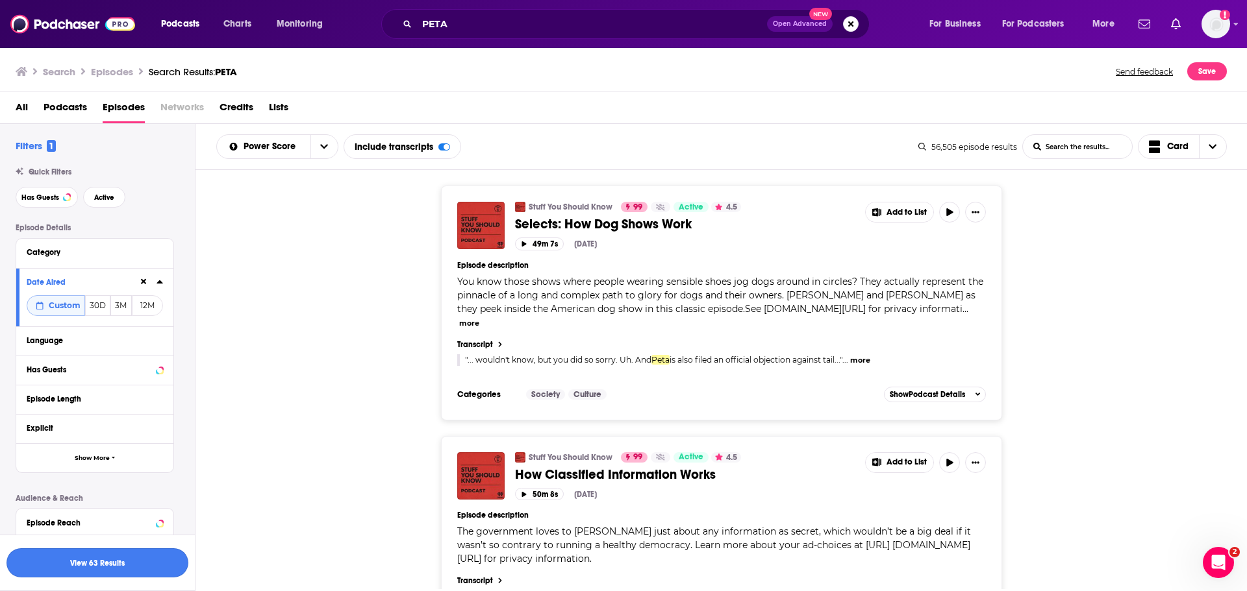
click at [125, 564] on button "View 63 Results" at bounding box center [97, 563] width 182 height 29
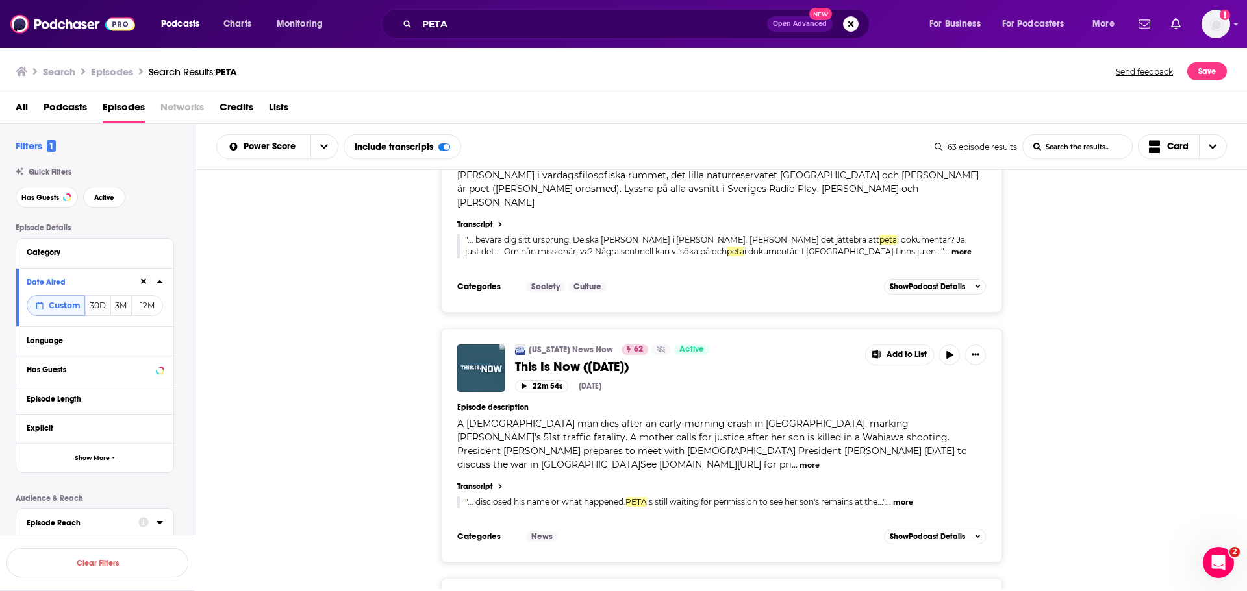
scroll to position [5565, 0]
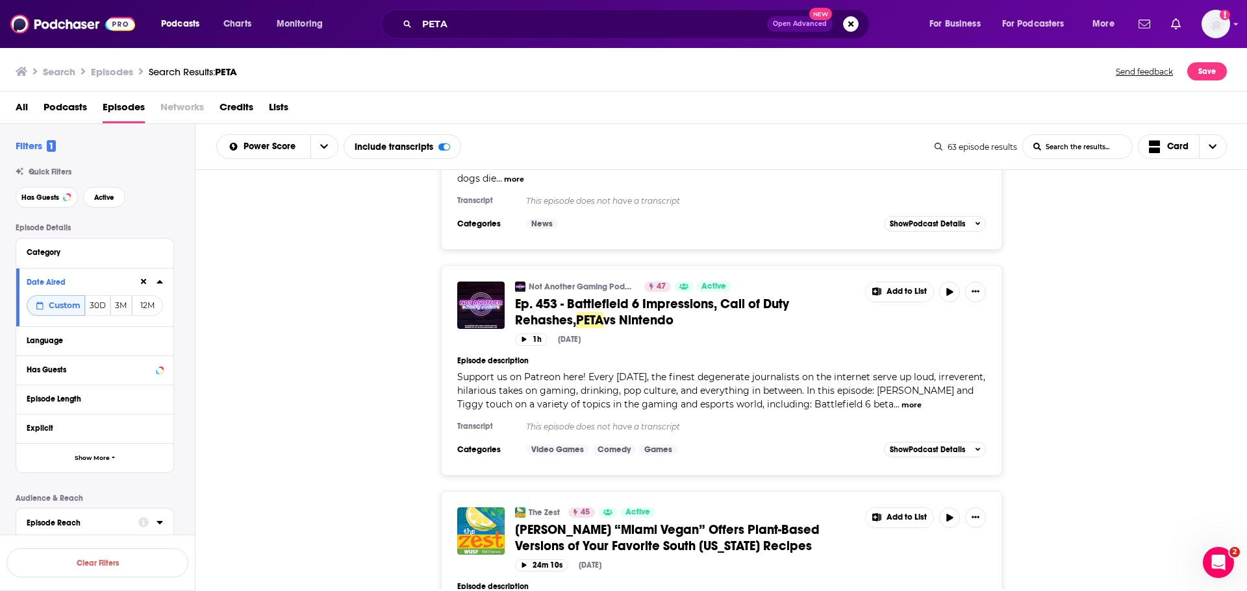
scroll to position [11098, 0]
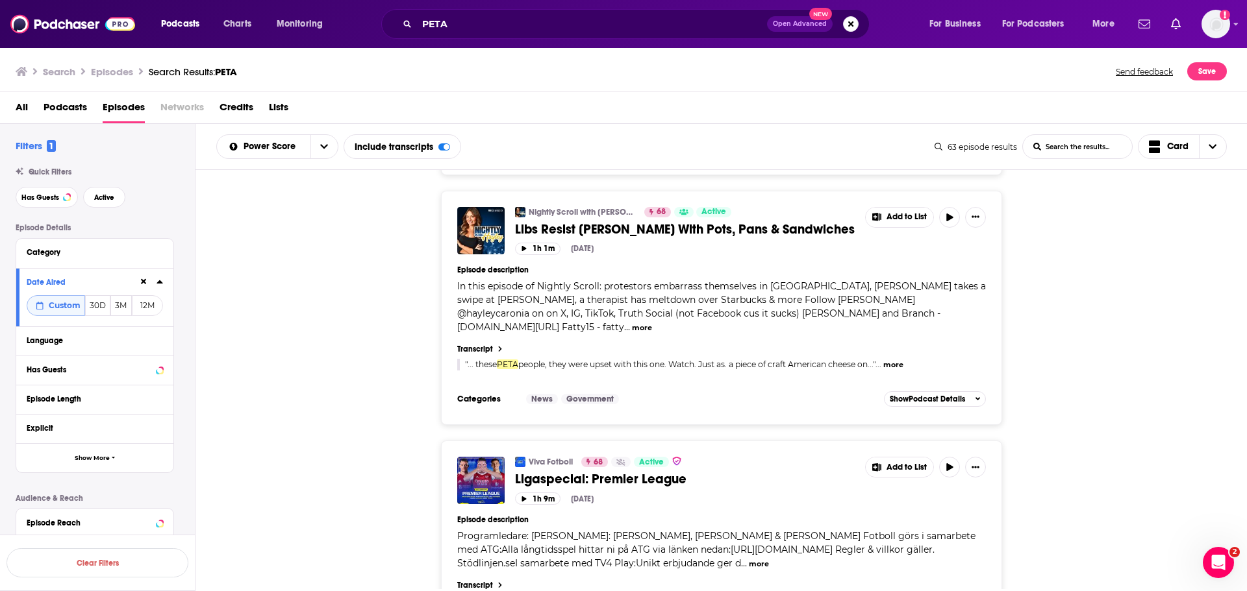
scroll to position [3116, 0]
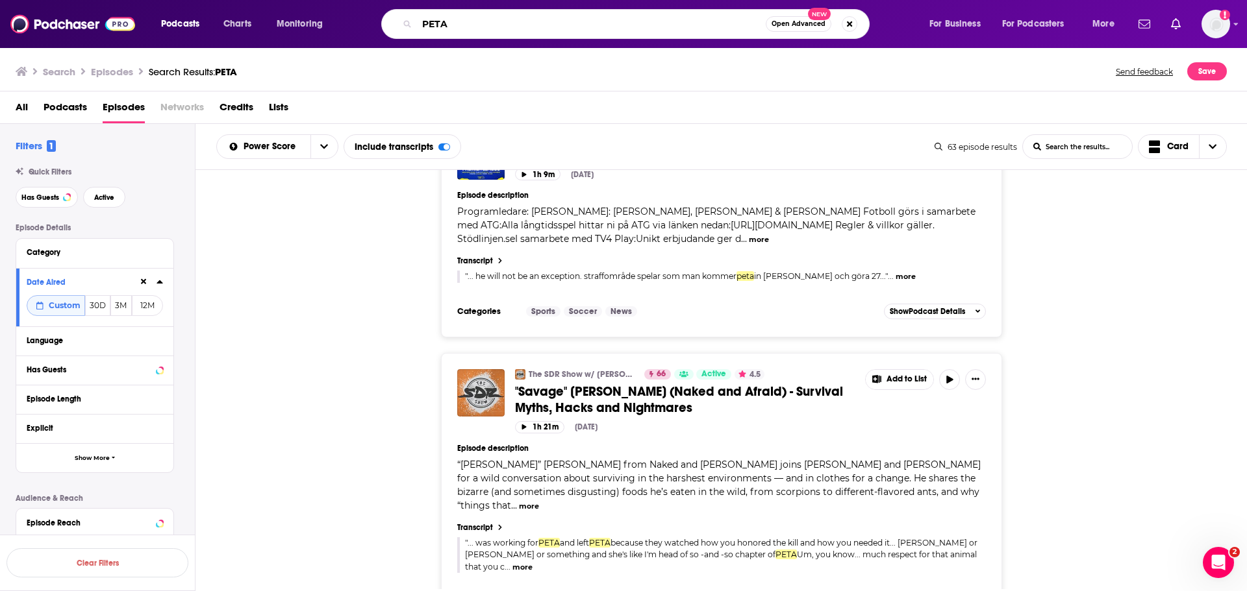
drag, startPoint x: 484, startPoint y: 25, endPoint x: 388, endPoint y: 27, distance: 96.1
click at [388, 27] on div "PETA Open Advanced New" at bounding box center [625, 24] width 488 height 30
type input "seaworld"
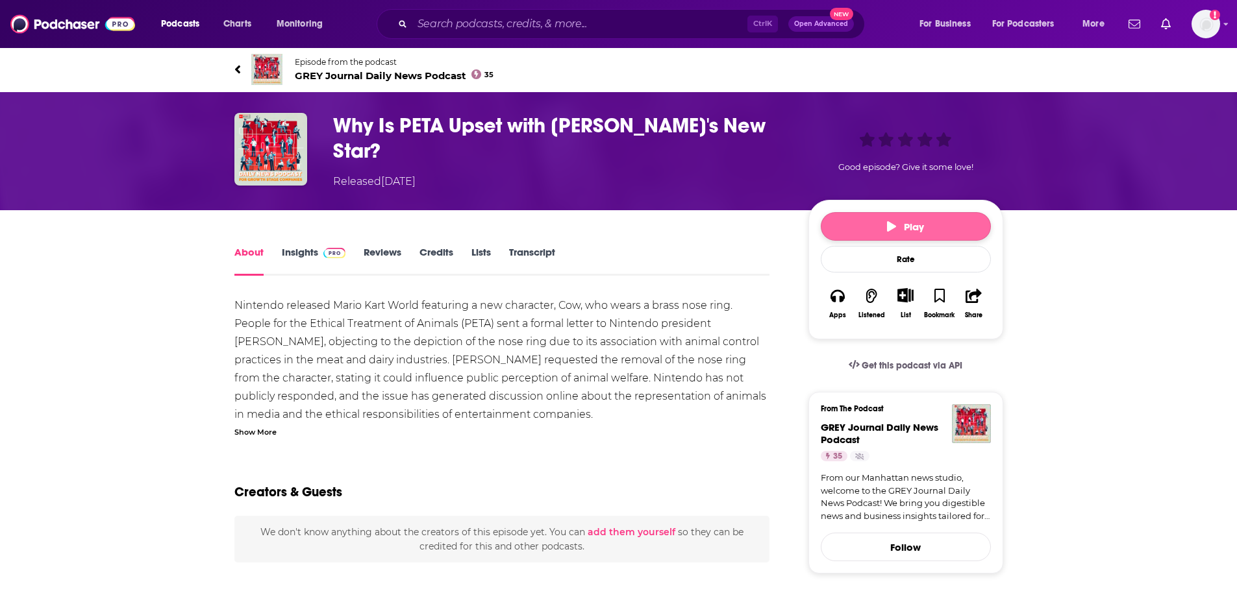
click at [876, 220] on button "Play" at bounding box center [906, 226] width 170 height 29
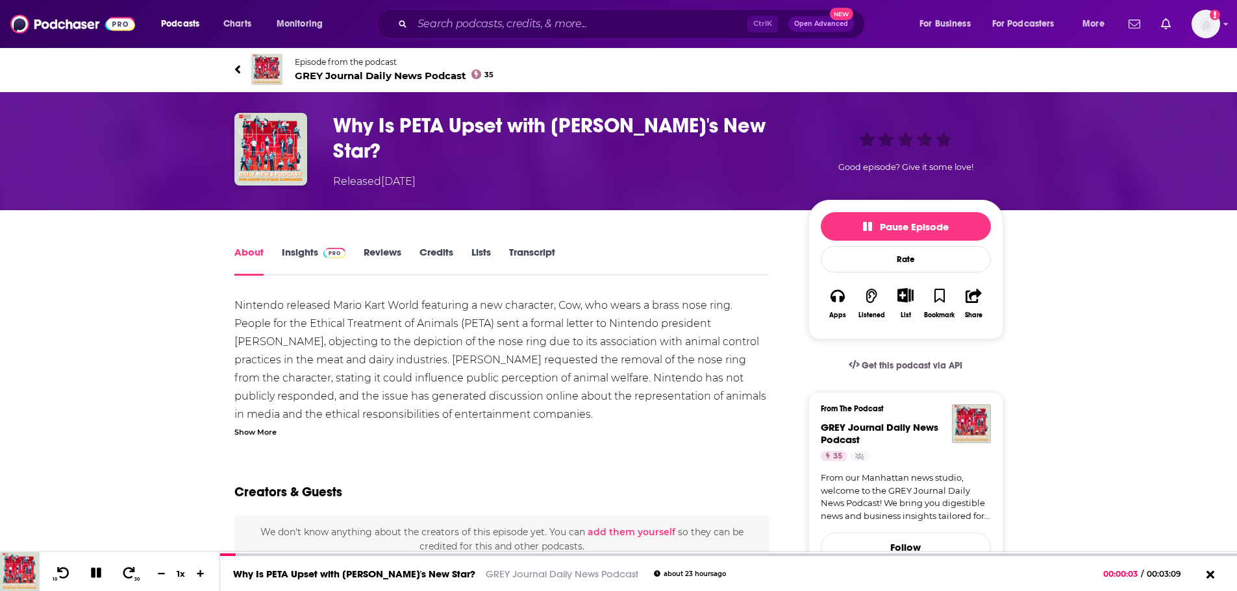
click at [348, 80] on span "GREY Journal Daily News Podcast 35" at bounding box center [394, 75] width 199 height 12
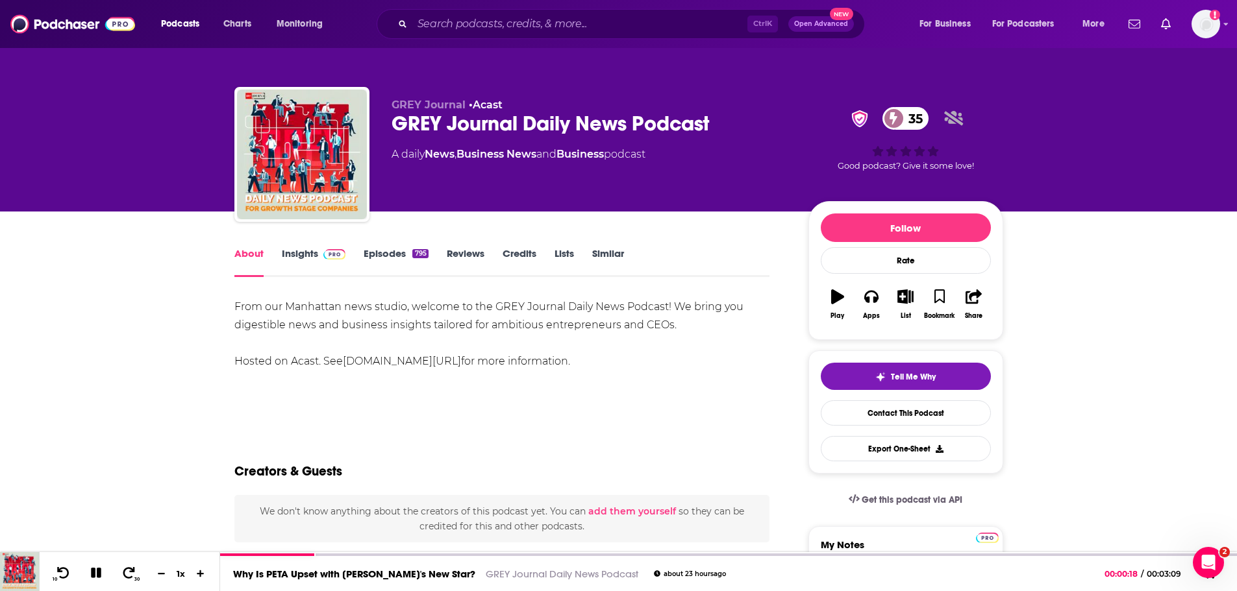
click at [306, 255] on link "Insights" at bounding box center [314, 262] width 64 height 30
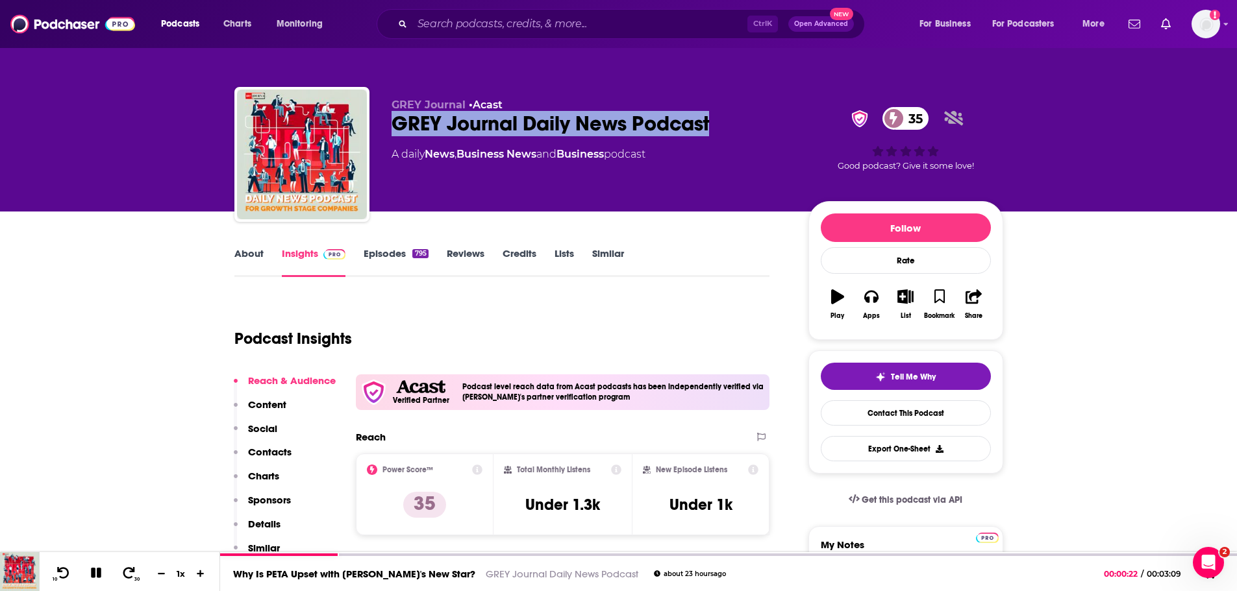
drag, startPoint x: 725, startPoint y: 124, endPoint x: 387, endPoint y: 127, distance: 337.6
click at [387, 127] on div "GREY Journal • Acast GREY Journal Daily News Podcast 35 A daily News , Business…" at bounding box center [618, 157] width 769 height 140
copy h2 "GREY Journal Daily News Podcast"
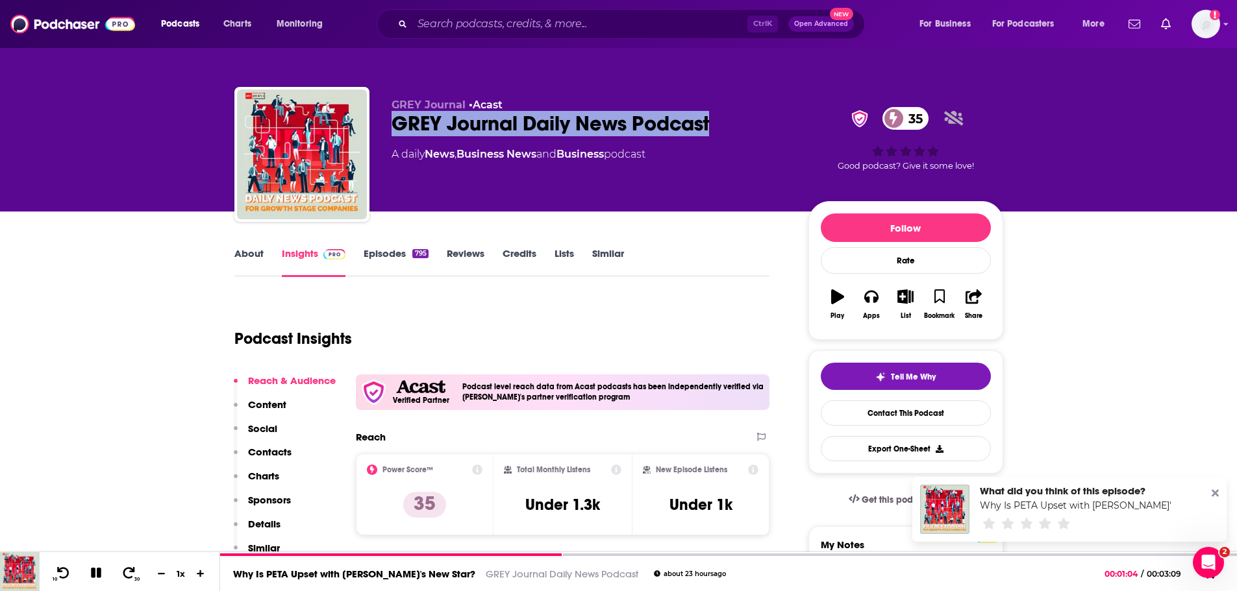
click at [383, 260] on link "Episodes 795" at bounding box center [396, 262] width 64 height 30
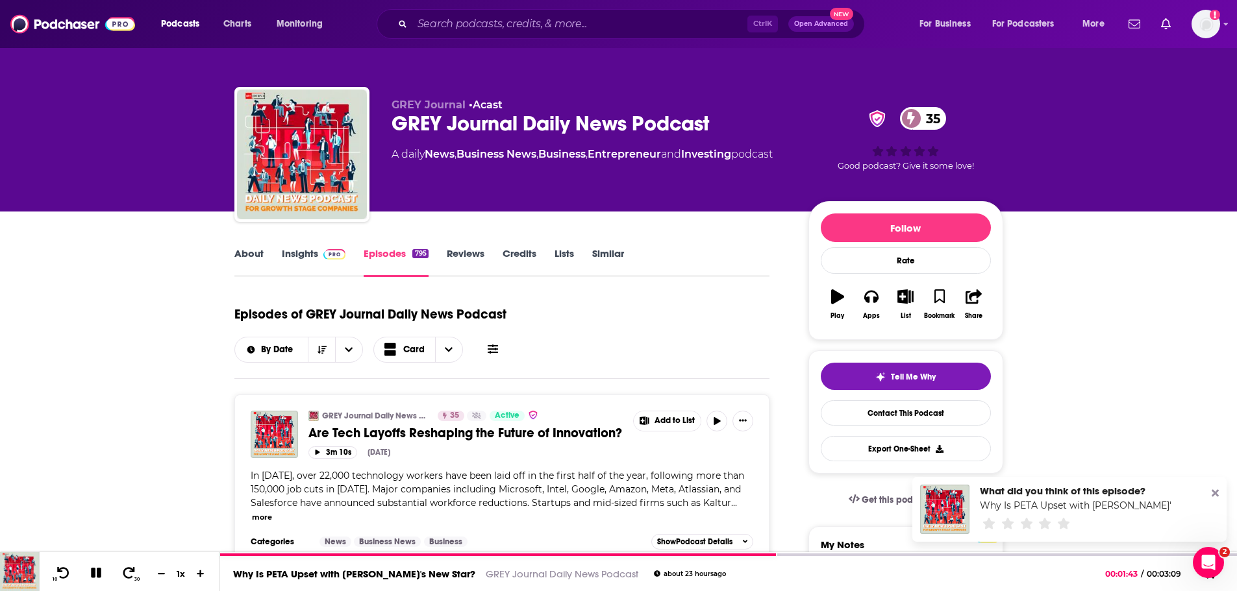
click at [243, 248] on link "About" at bounding box center [248, 262] width 29 height 30
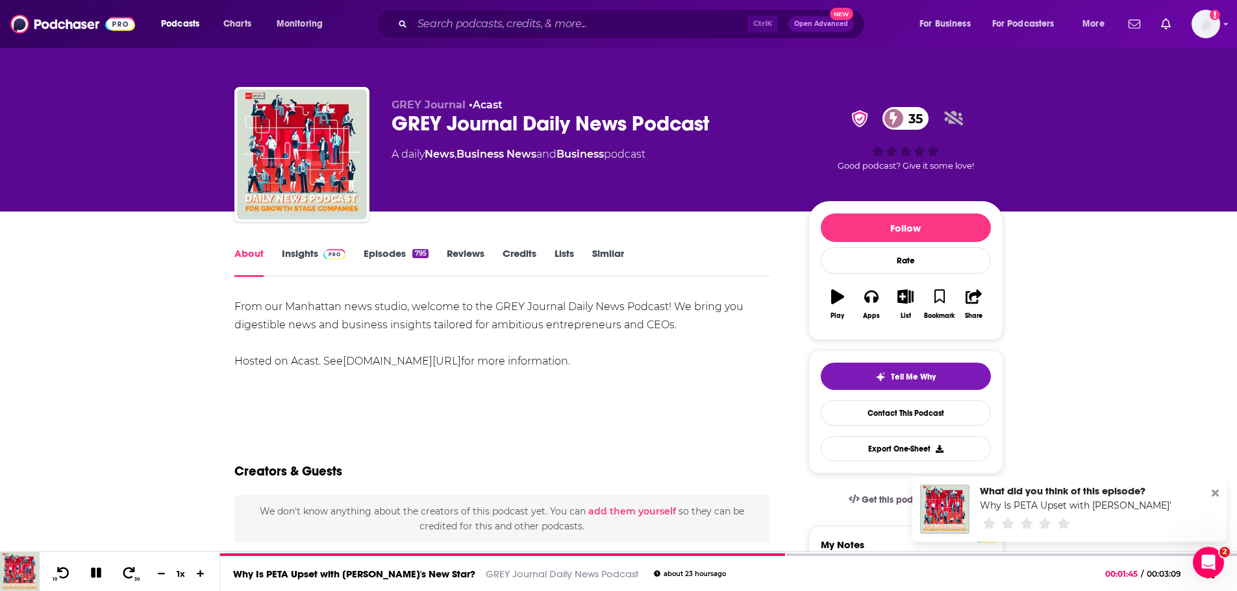
click at [301, 255] on link "Insights" at bounding box center [314, 262] width 64 height 30
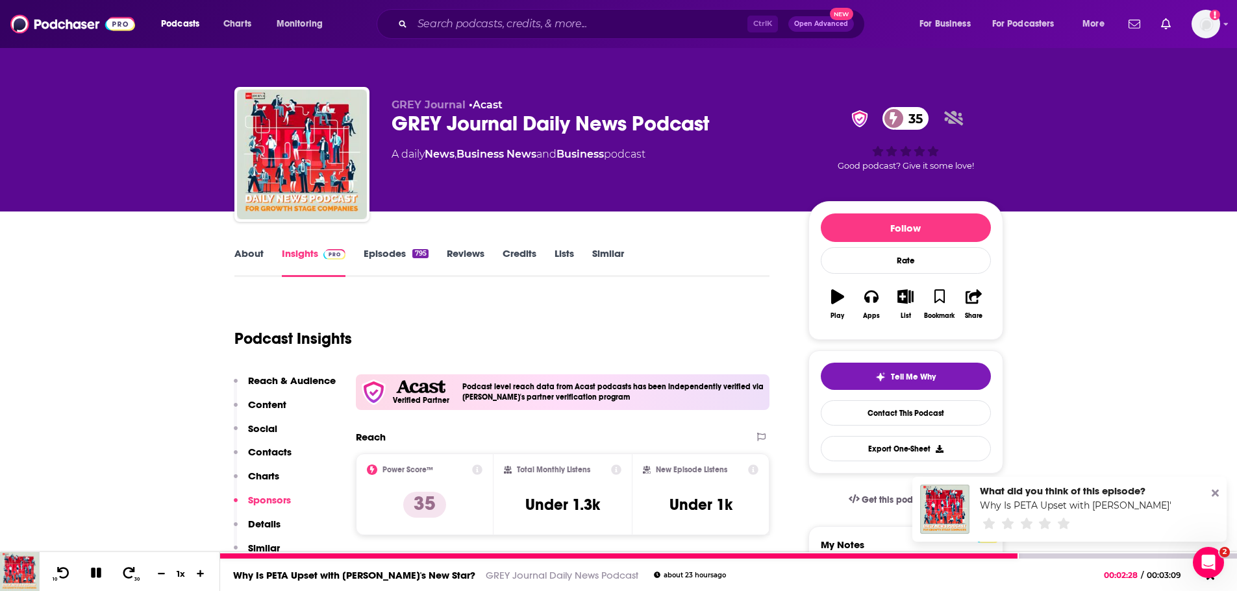
click at [98, 567] on icon at bounding box center [96, 573] width 15 height 12
